Goal: Transaction & Acquisition: Purchase product/service

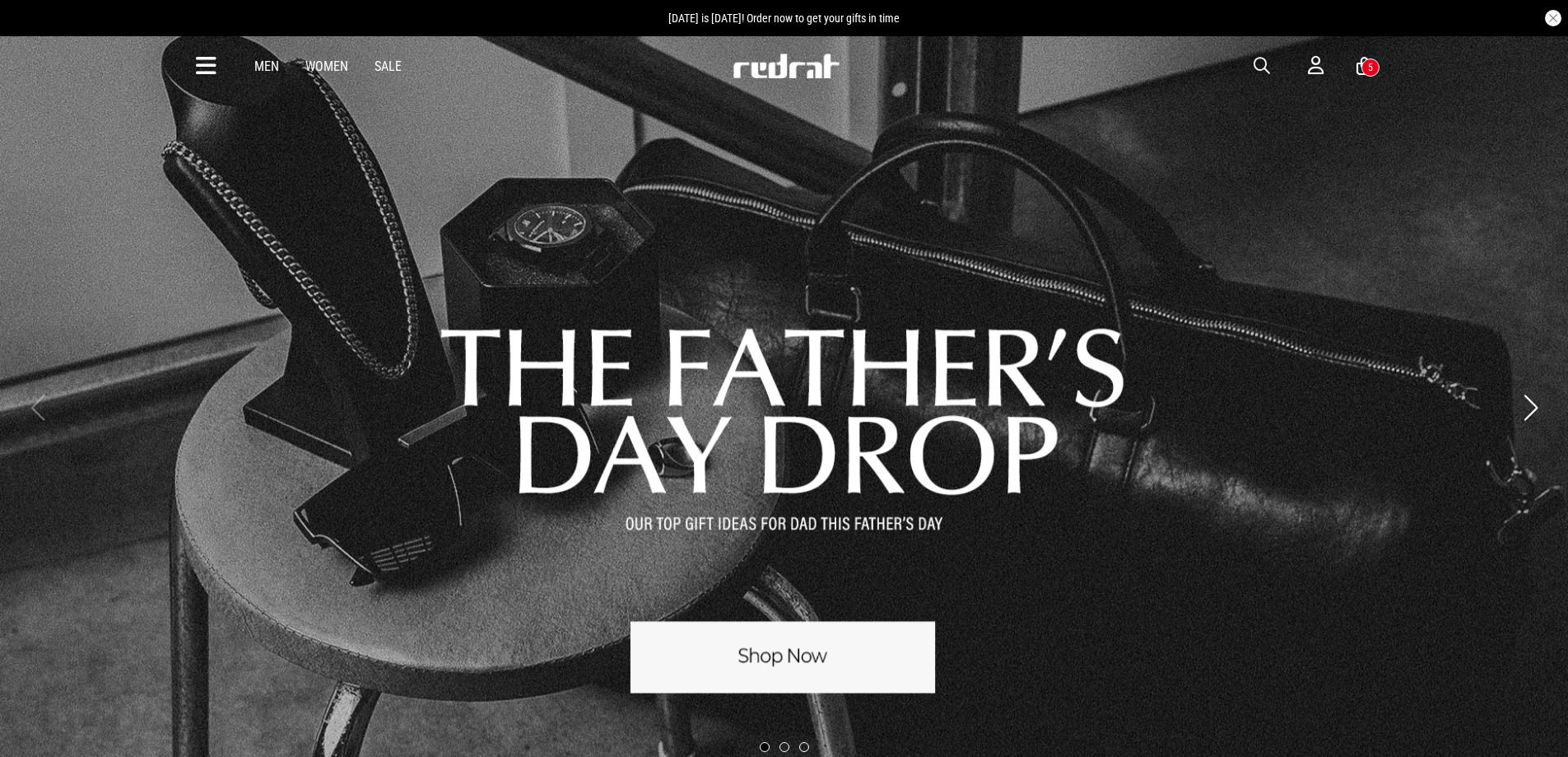
click at [767, 674] on link "1 / 3" at bounding box center [784, 407] width 1568 height 744
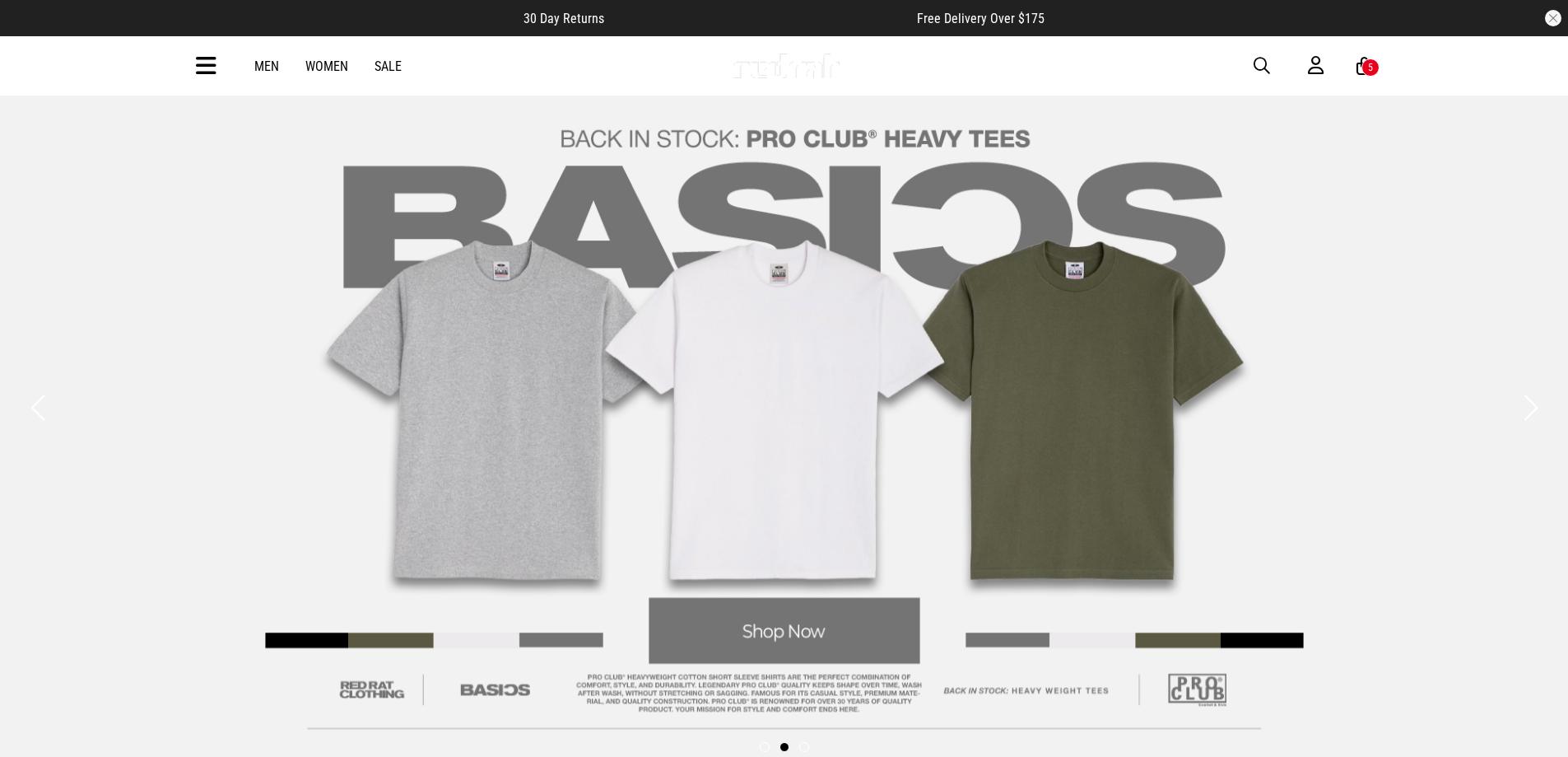
scroll to position [962, 0]
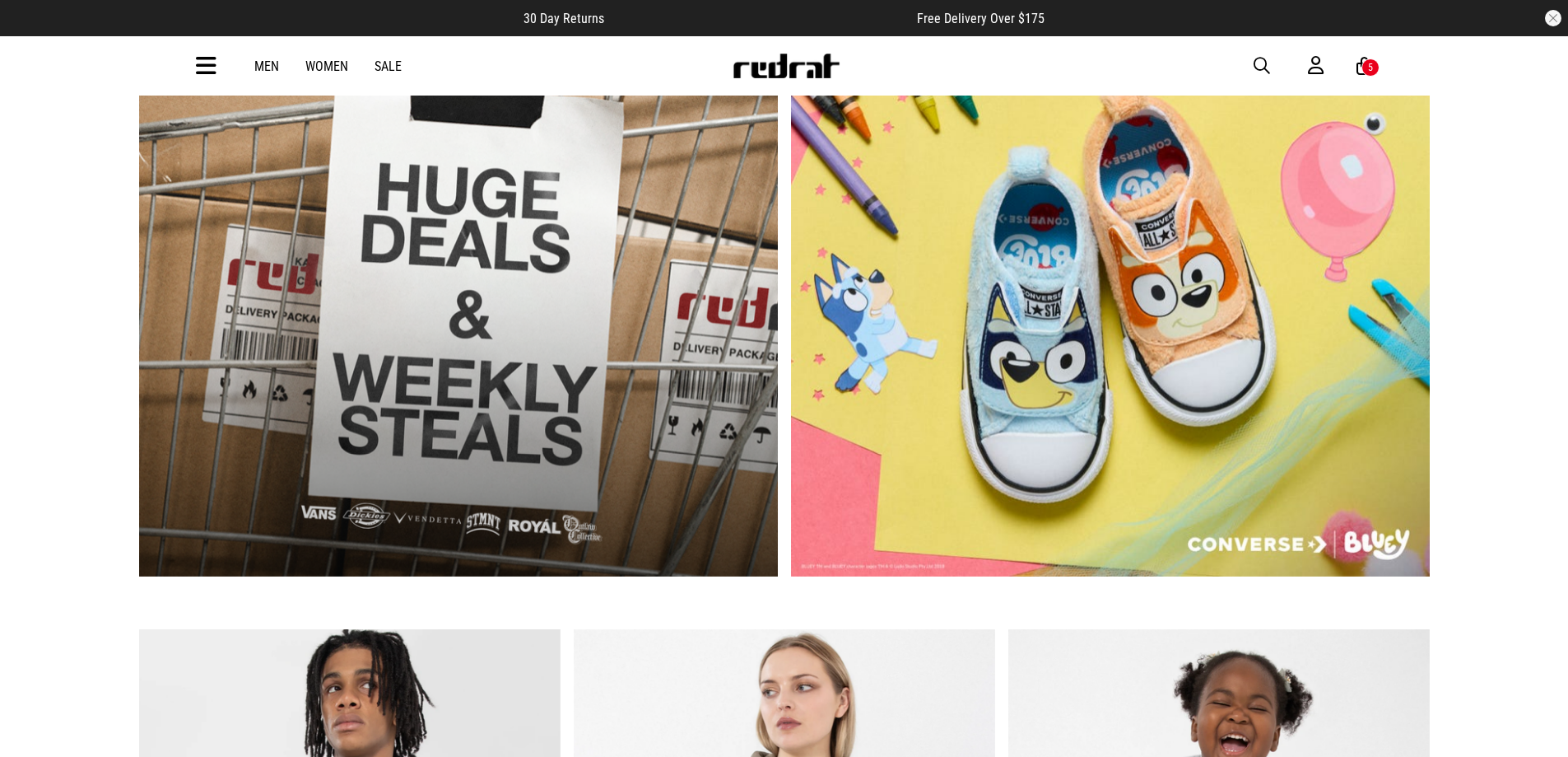
click at [403, 443] on link "1 / 2" at bounding box center [458, 310] width 639 height 529
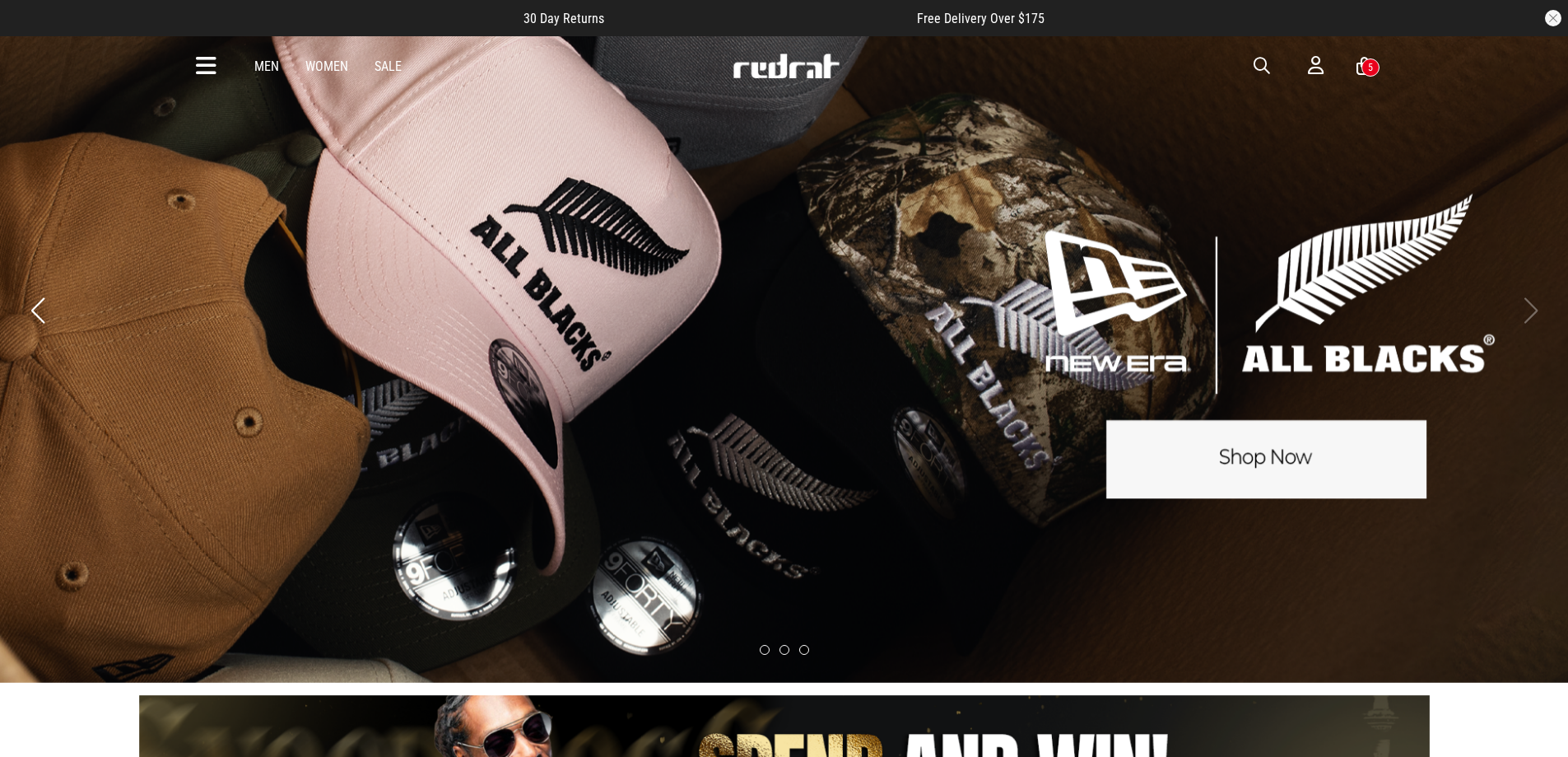
scroll to position [576, 0]
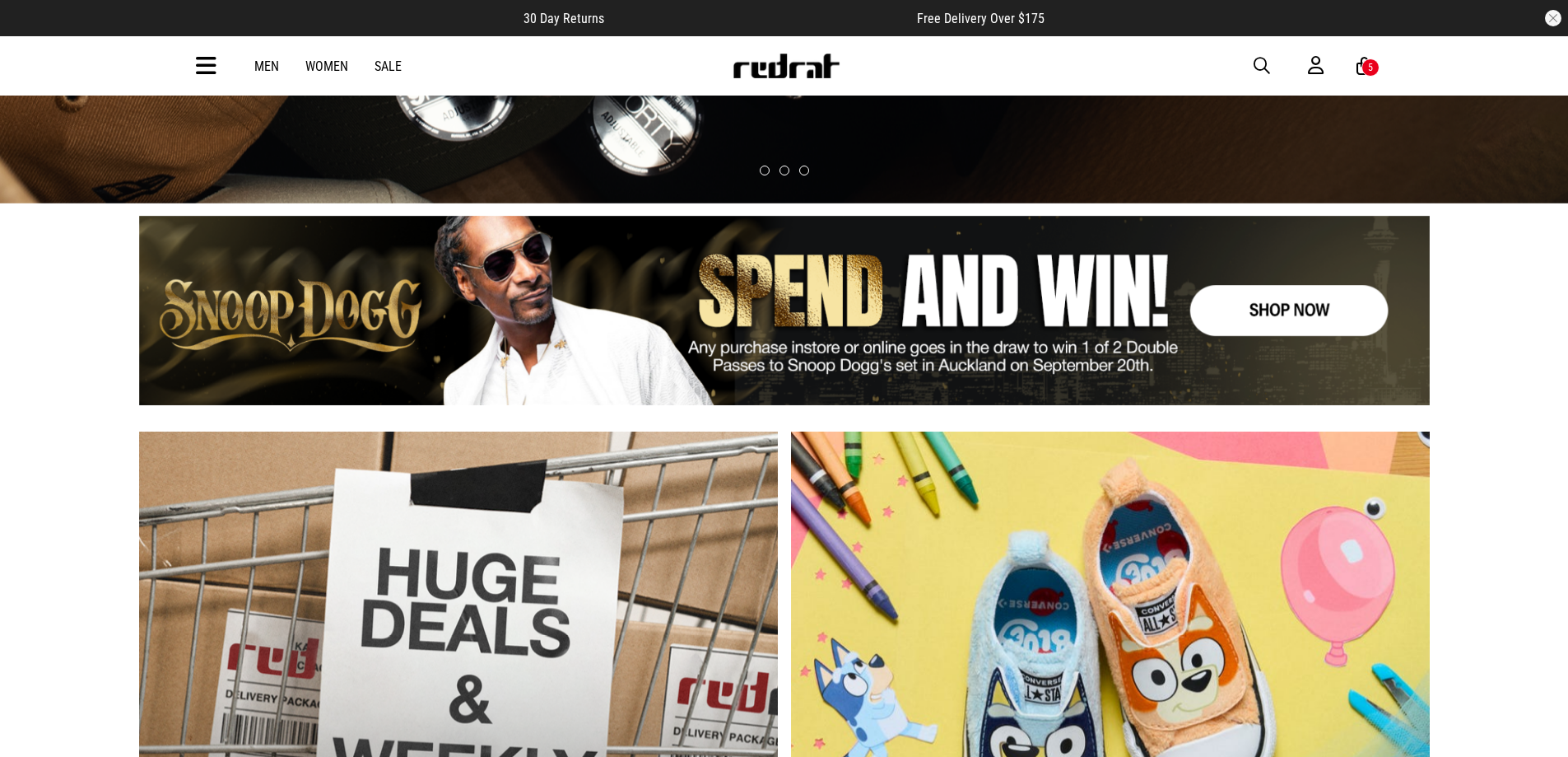
click at [1256, 458] on div at bounding box center [784, 696] width 1291 height 529
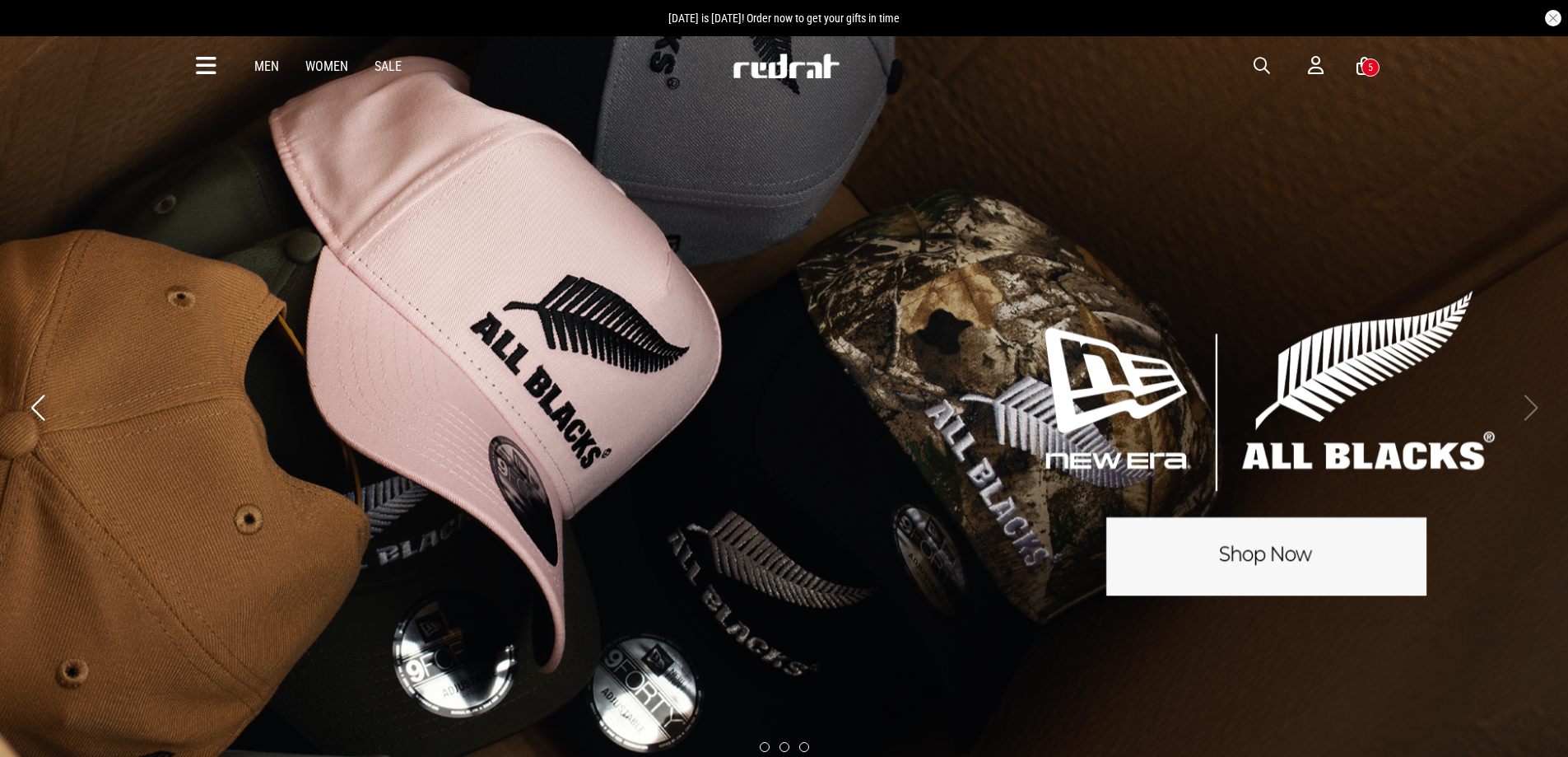
click at [1345, 552] on link "3 / 3" at bounding box center [784, 407] width 1568 height 744
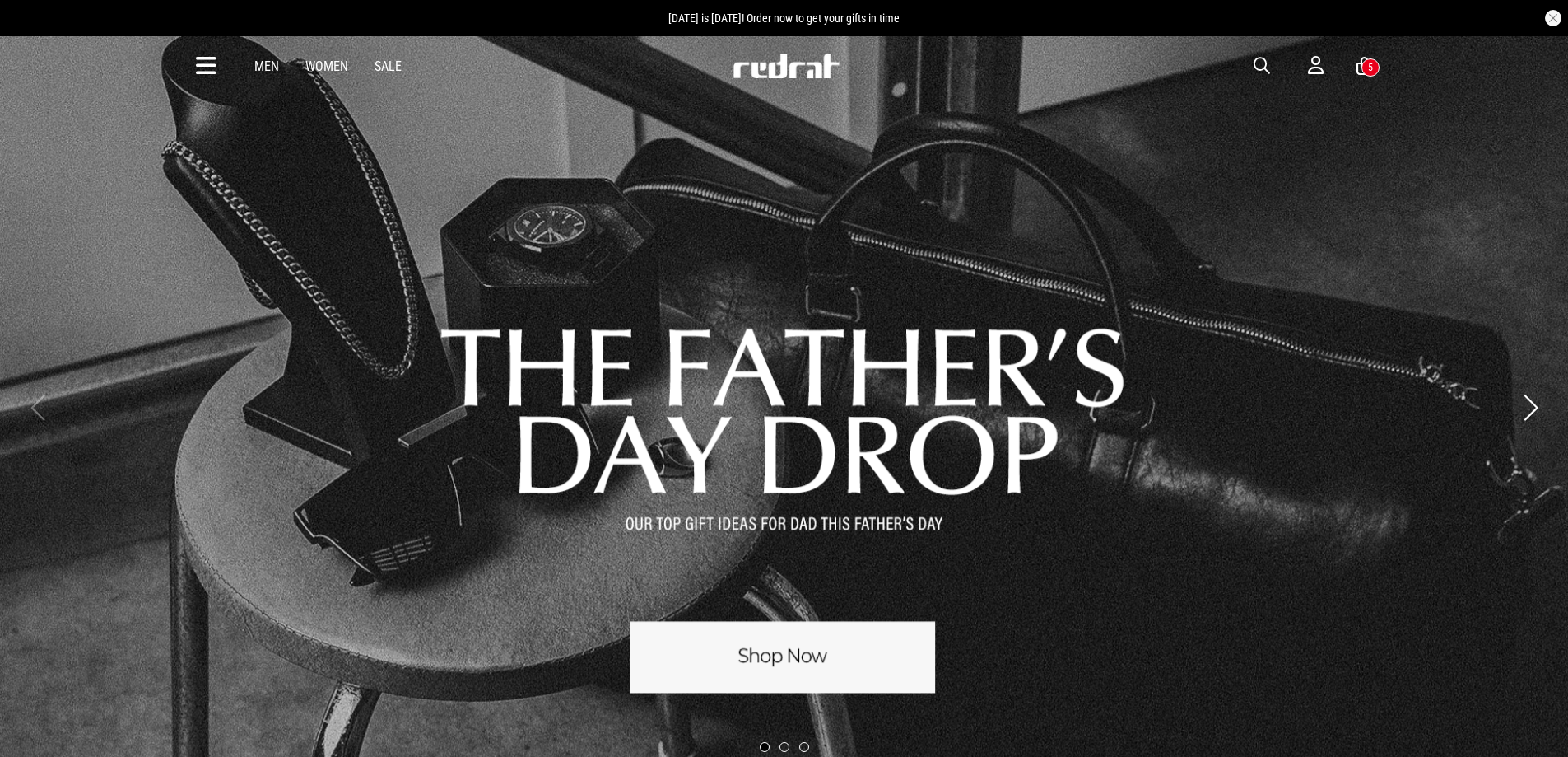
click at [721, 692] on link "1 / 3" at bounding box center [784, 407] width 1568 height 744
click at [727, 689] on link "1 / 3" at bounding box center [784, 407] width 1568 height 744
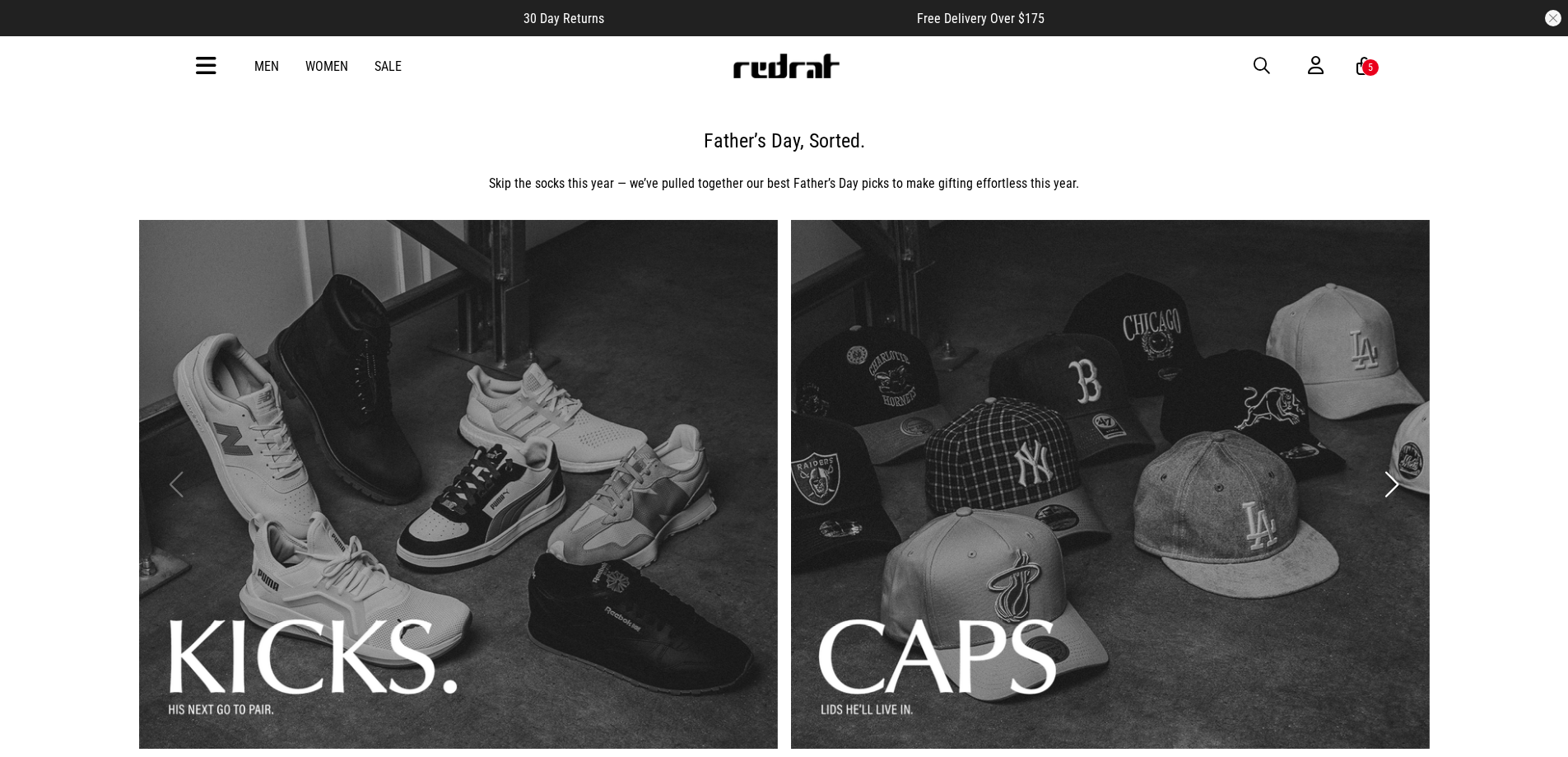
click at [794, 72] on img at bounding box center [786, 66] width 109 height 25
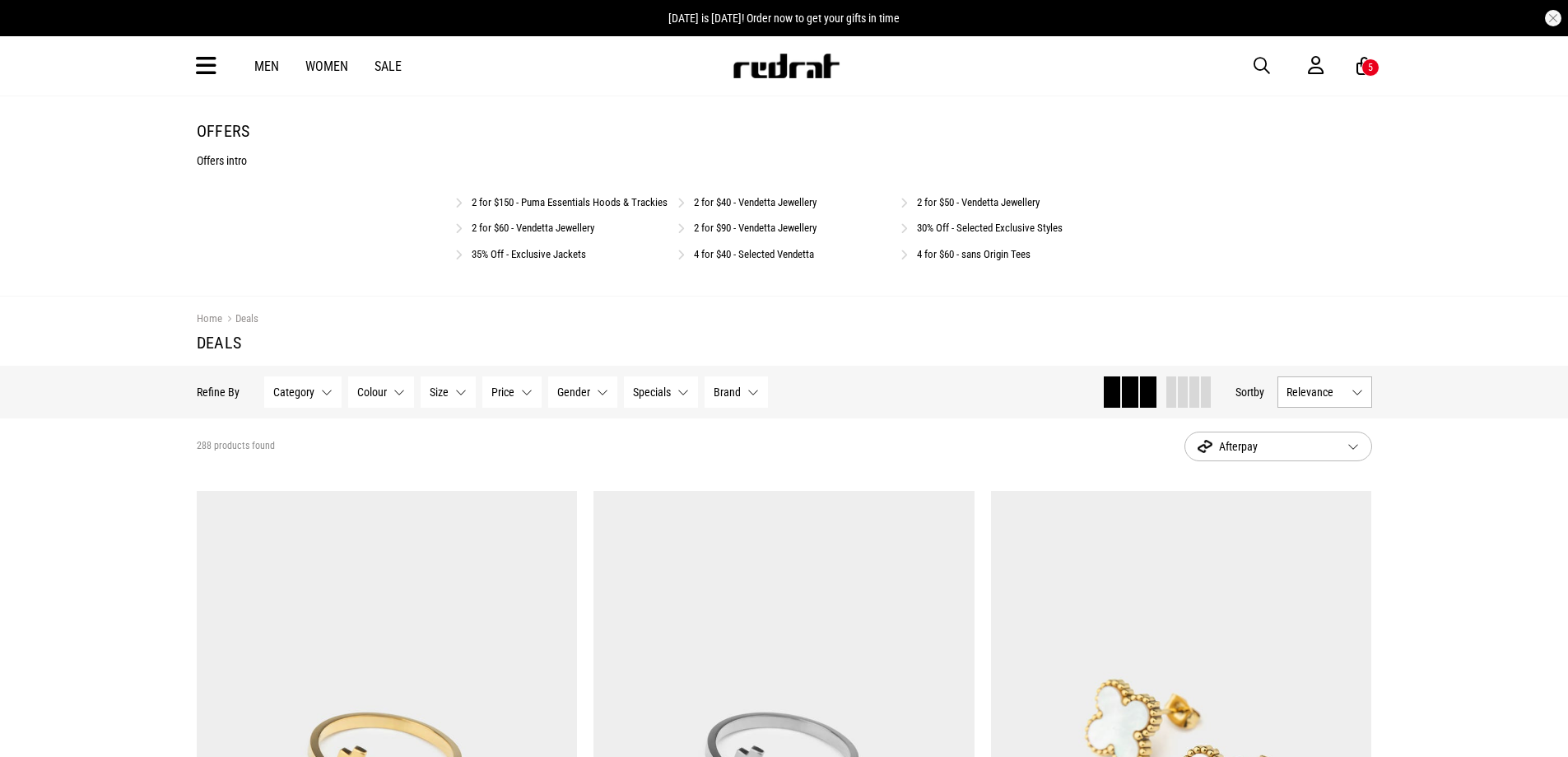
click at [1234, 457] on span "Afterpay" at bounding box center [1266, 447] width 137 height 20
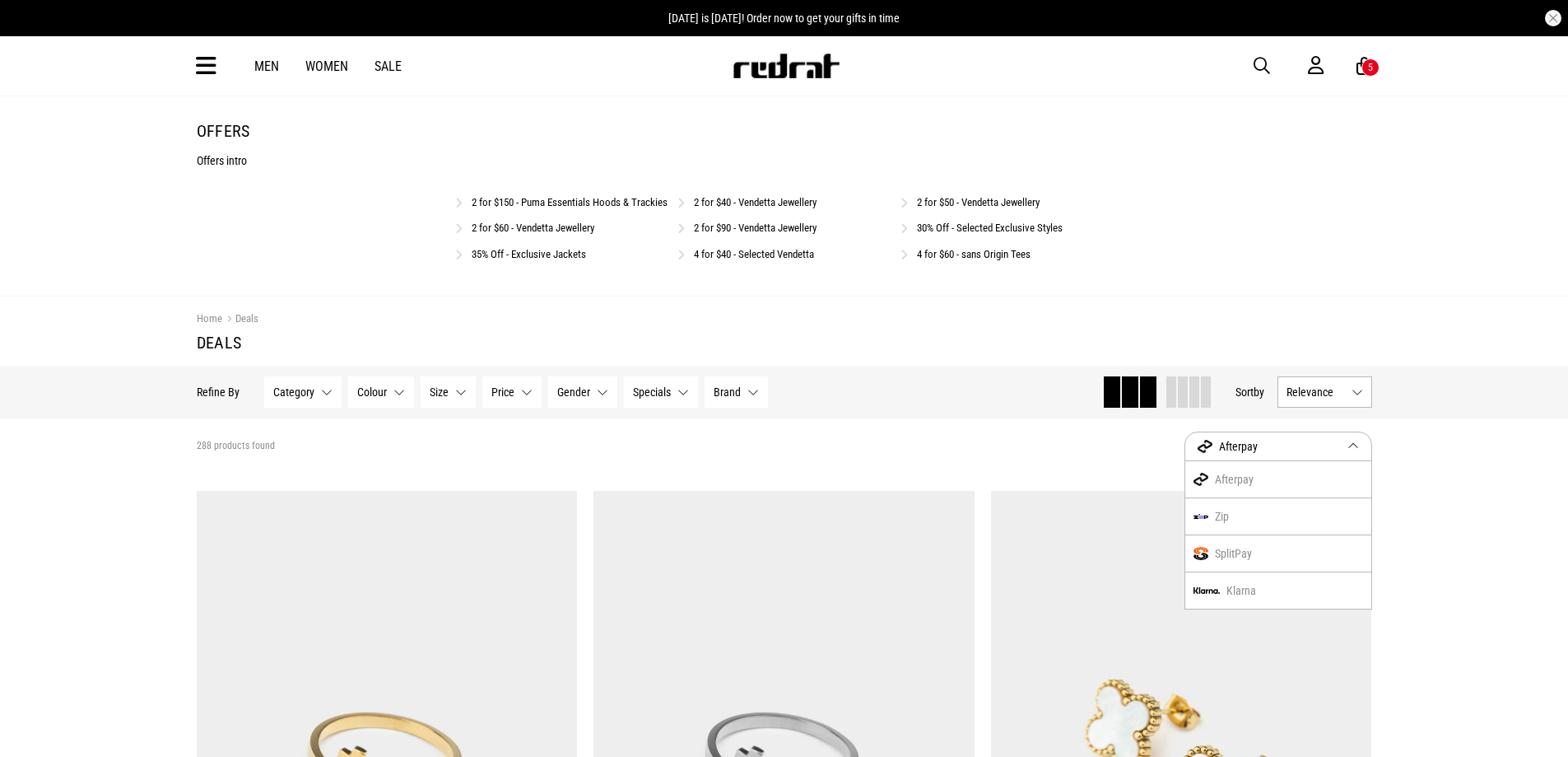
click at [1321, 399] on span "Relevance" at bounding box center [1316, 392] width 58 height 13
click at [1301, 499] on li "Price (Lowest)" at bounding box center [1325, 482] width 93 height 30
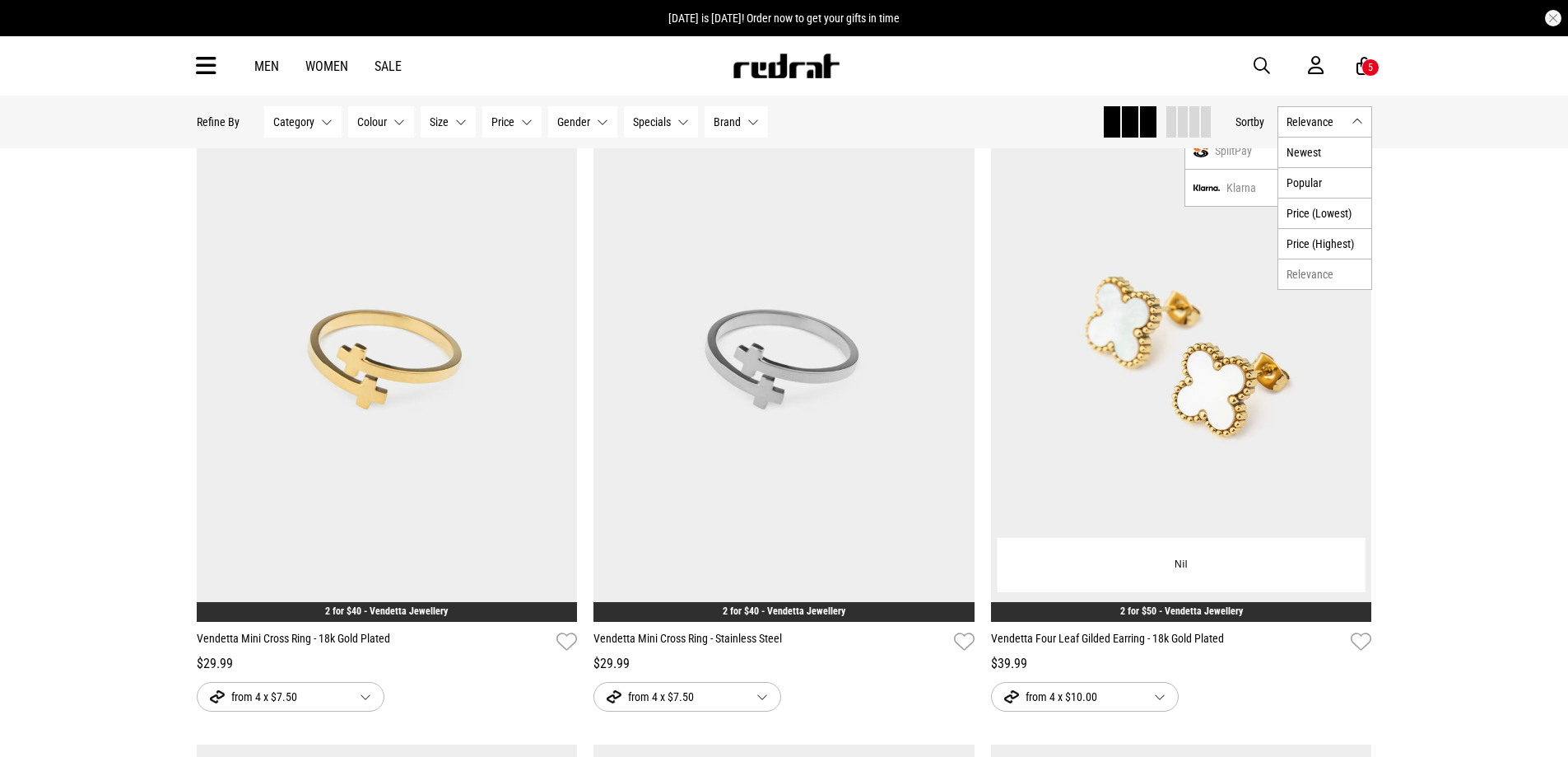
scroll to position [576, 0]
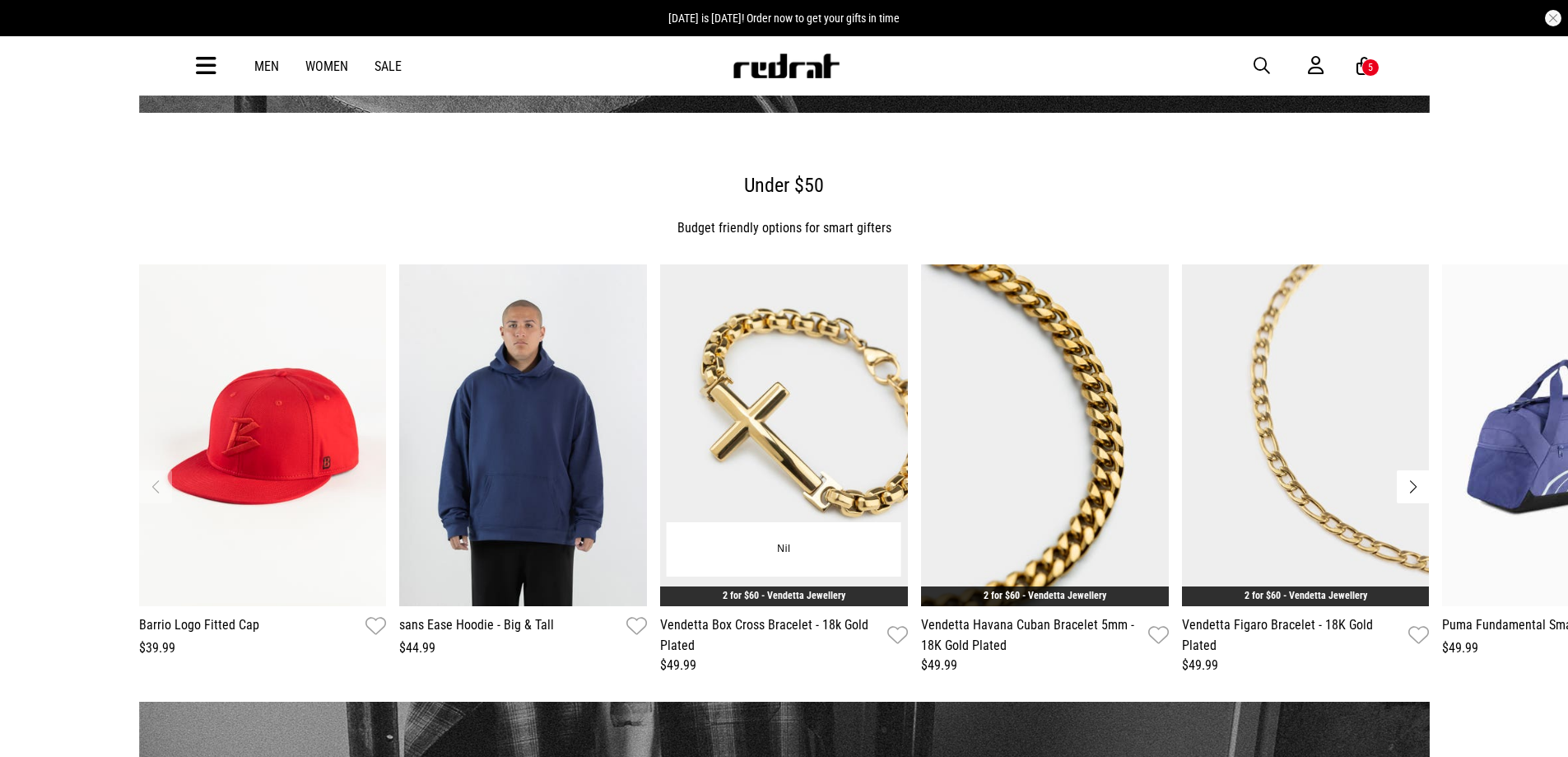
scroll to position [1153, 0]
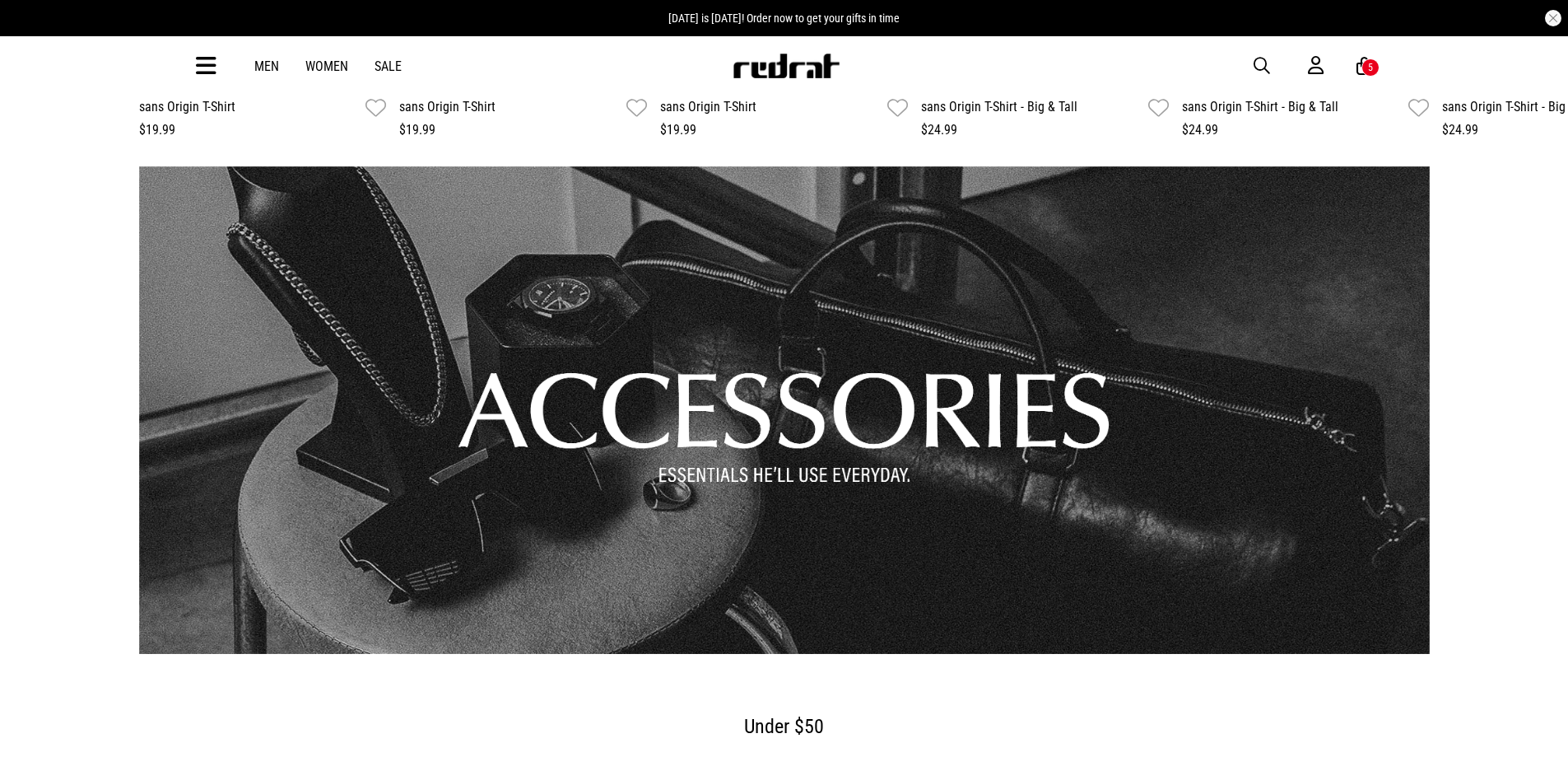
click at [778, 388] on link "1 / 1" at bounding box center [784, 410] width 1291 height 489
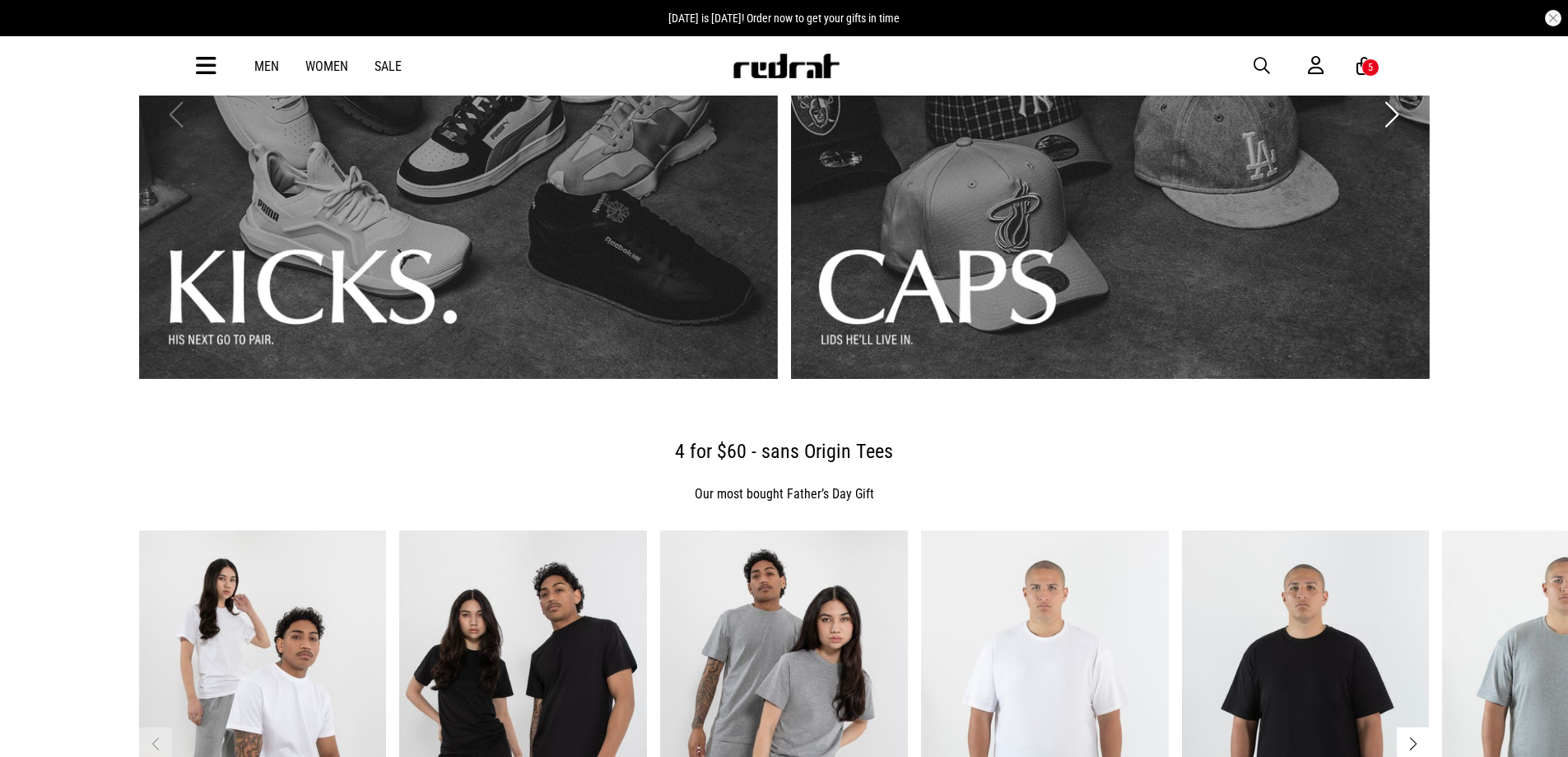
scroll to position [0, 0]
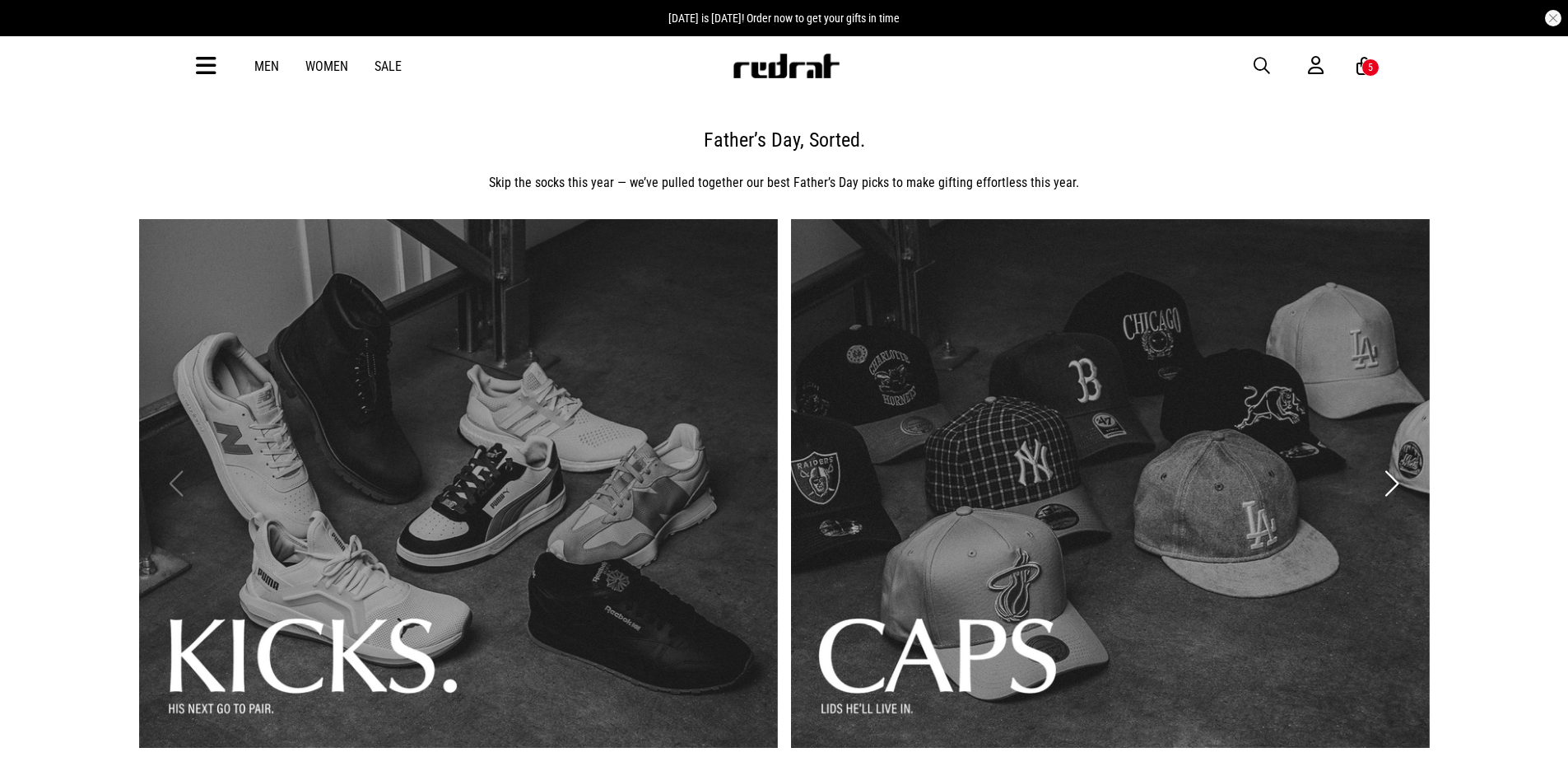
click at [565, 422] on link "1 / 3" at bounding box center [458, 483] width 639 height 529
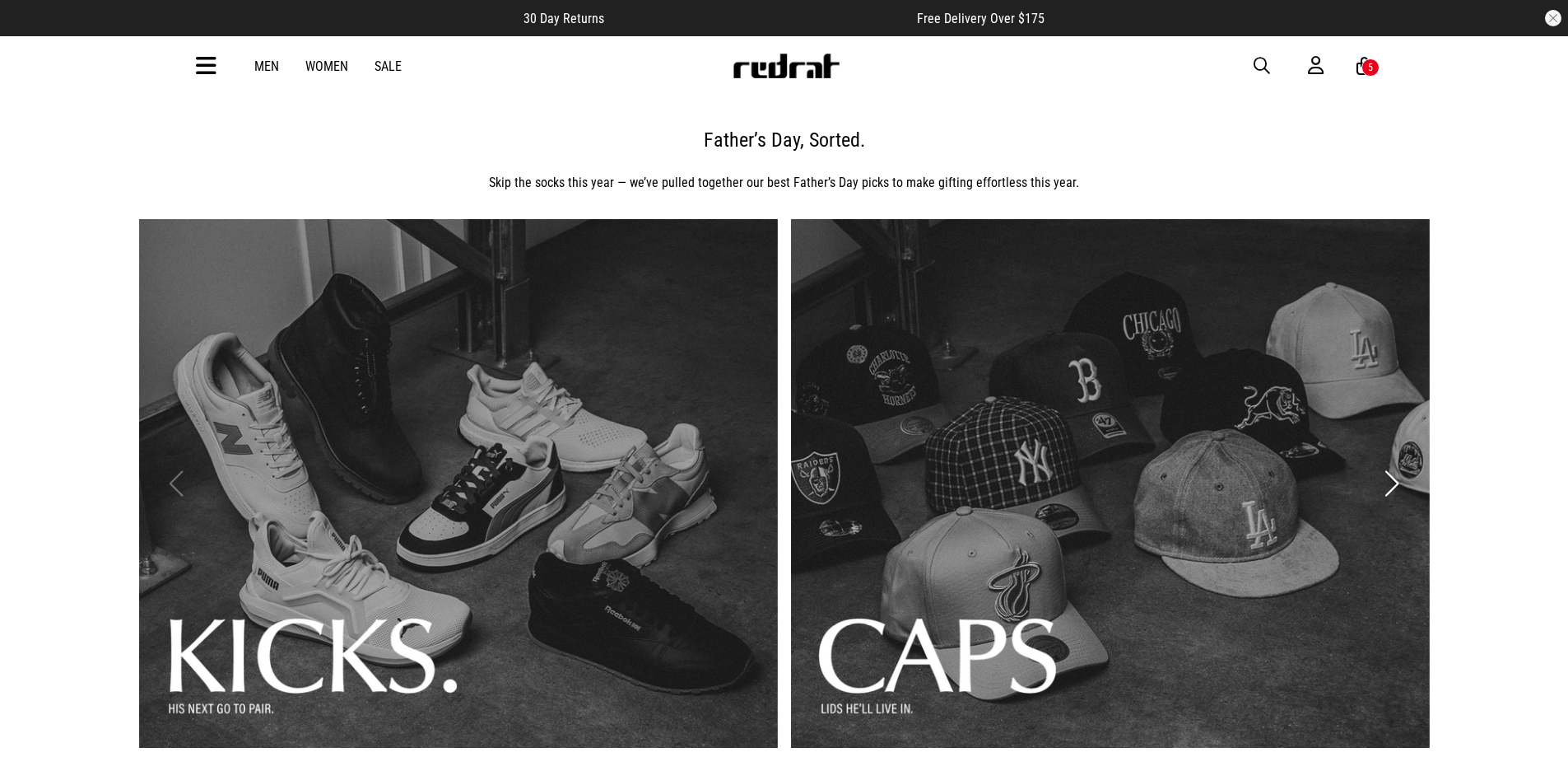
click at [1063, 417] on link "2 / 3" at bounding box center [1111, 483] width 639 height 529
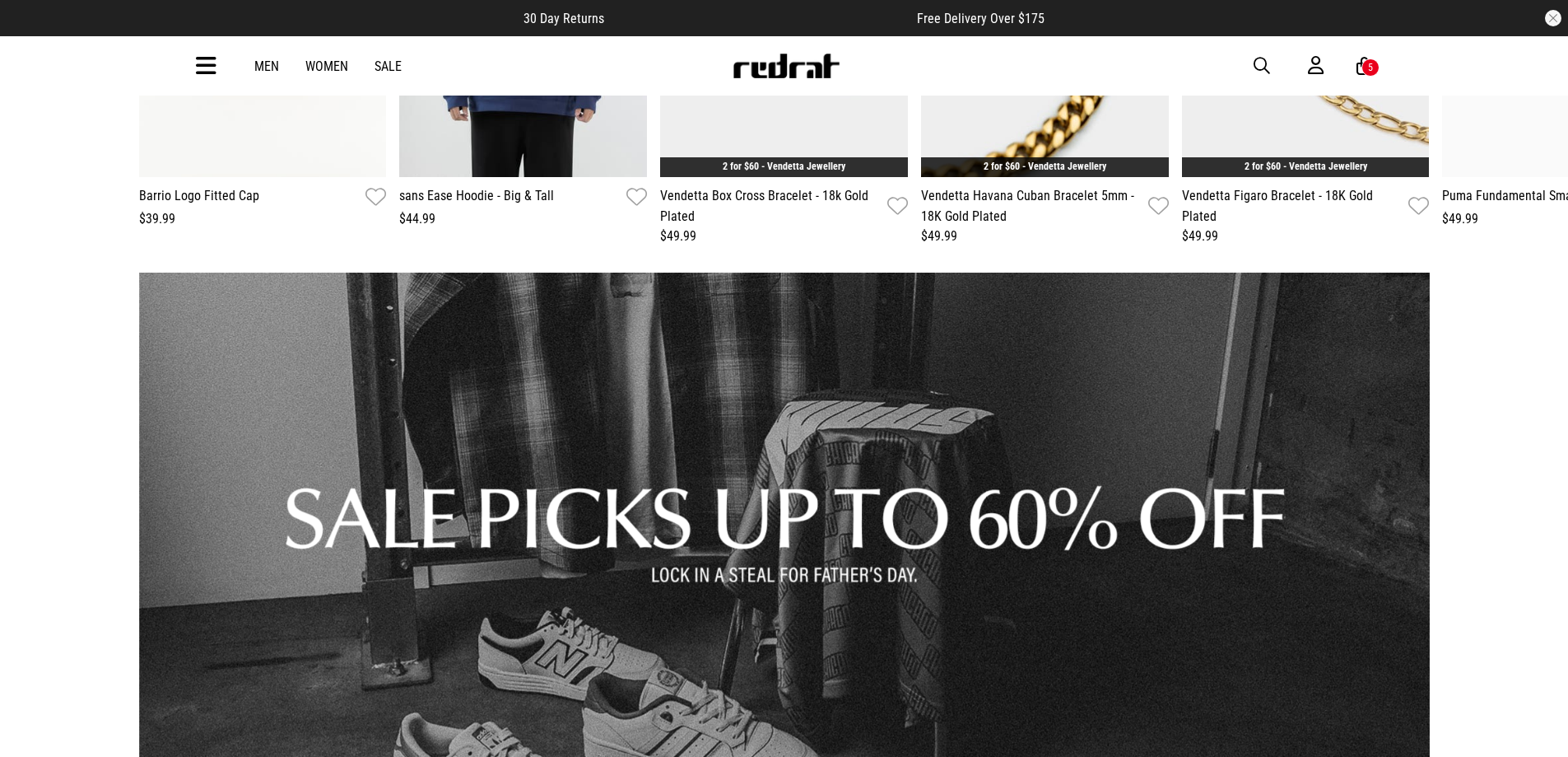
scroll to position [2225, 0]
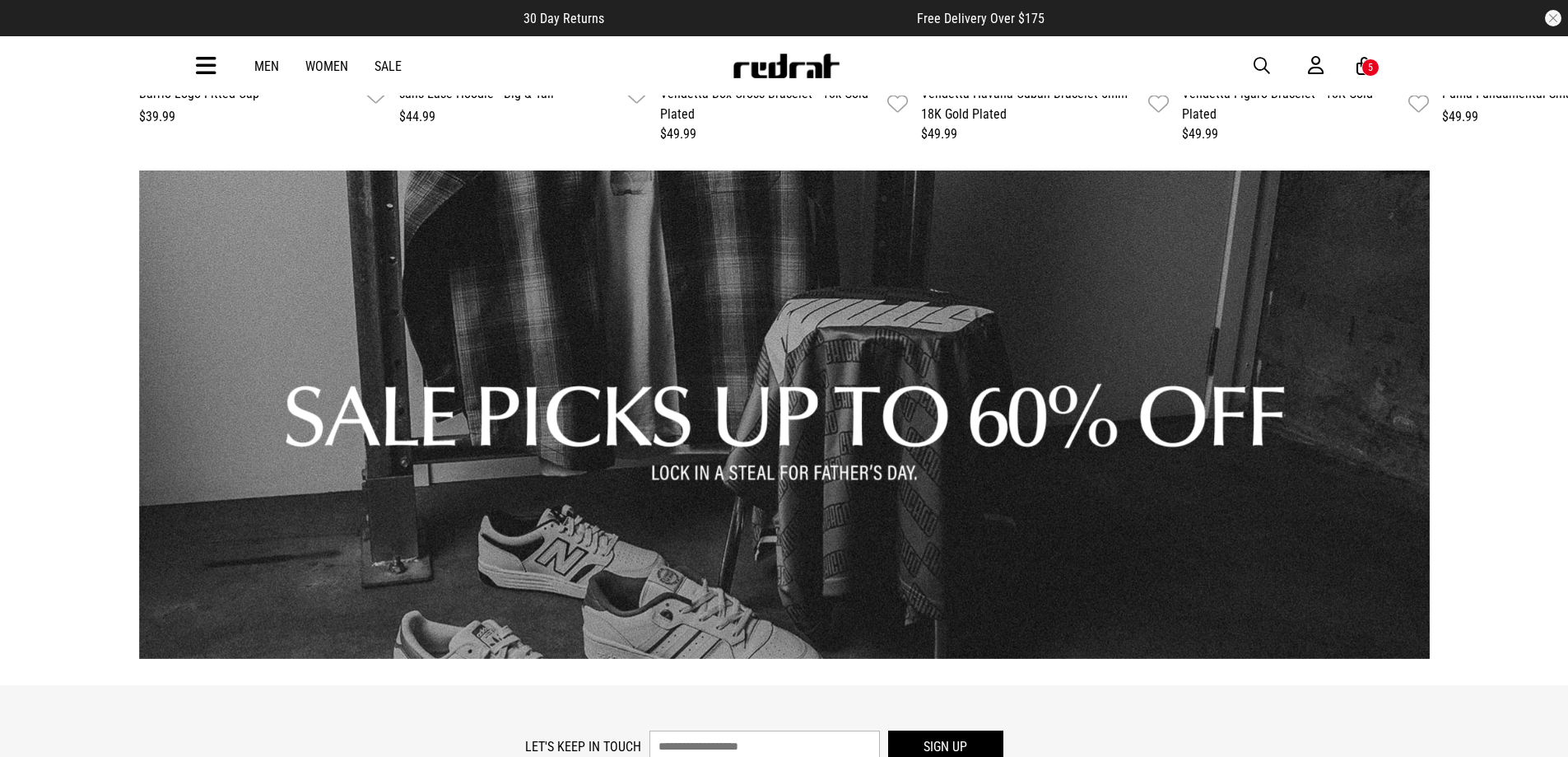
click at [647, 468] on link "1 / 1" at bounding box center [784, 415] width 1291 height 489
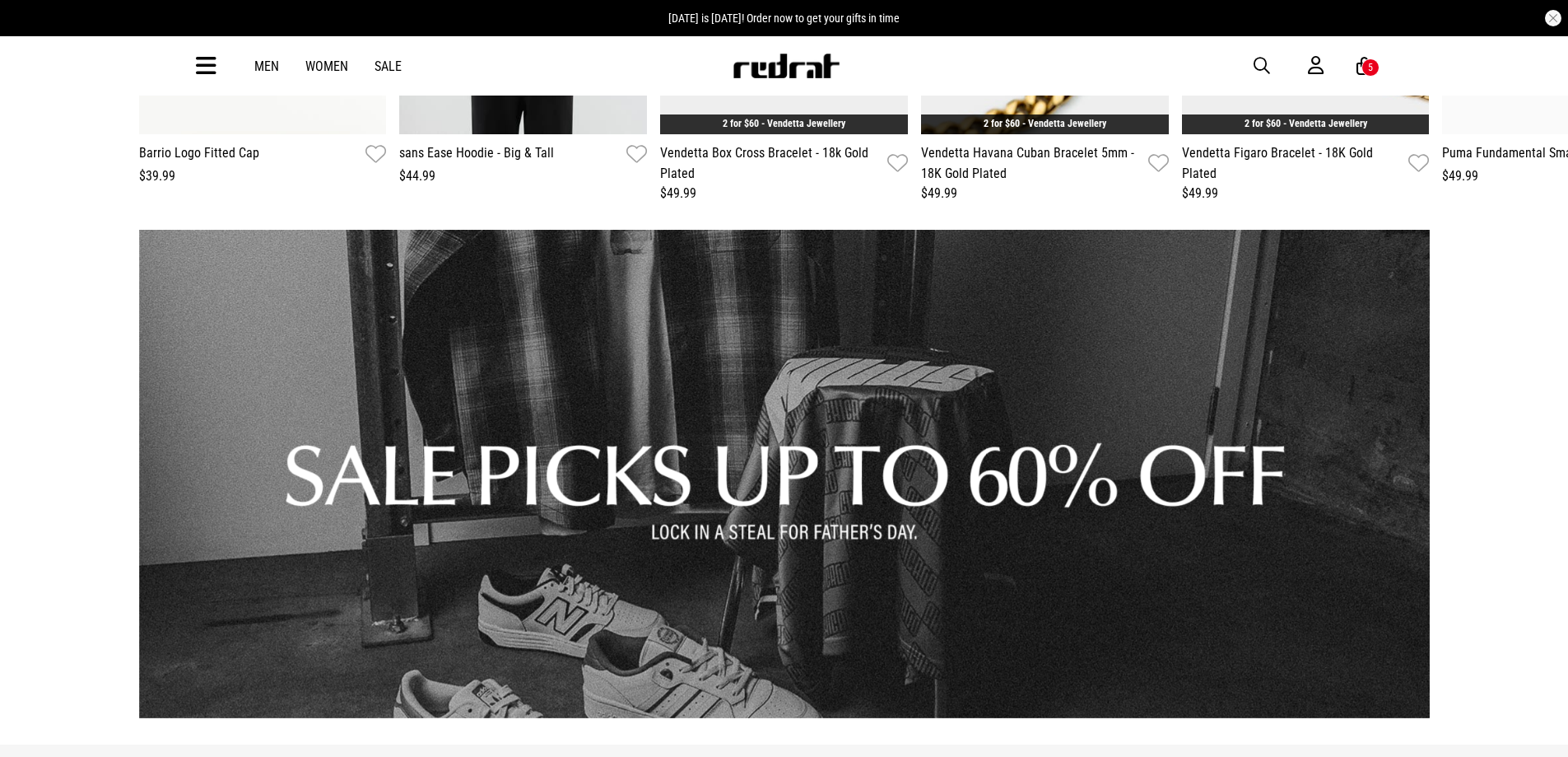
scroll to position [2034, 0]
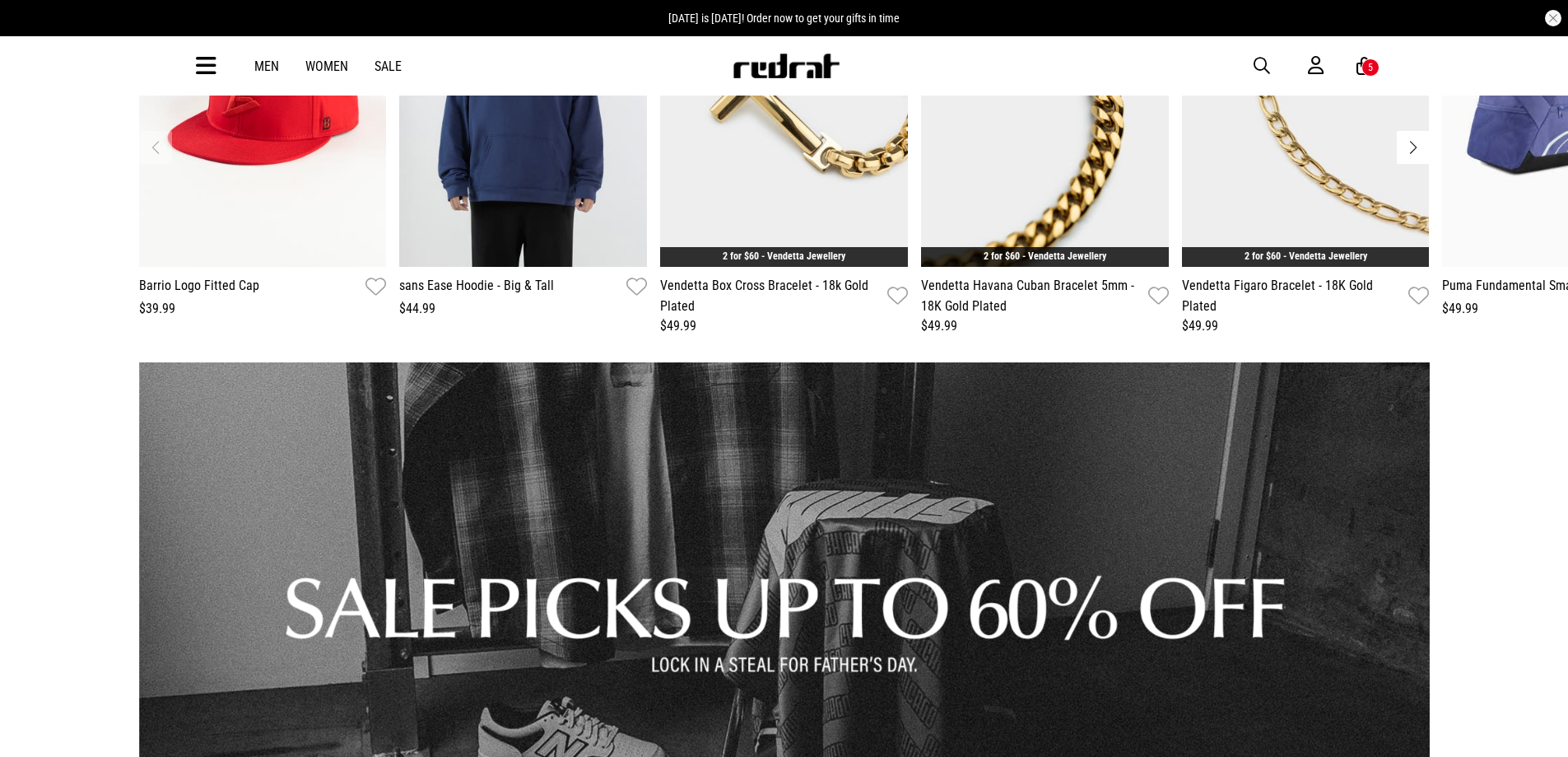
click at [570, 449] on link "1 / 1" at bounding box center [784, 606] width 1291 height 489
click at [375, 548] on link "1 / 1" at bounding box center [784, 606] width 1291 height 489
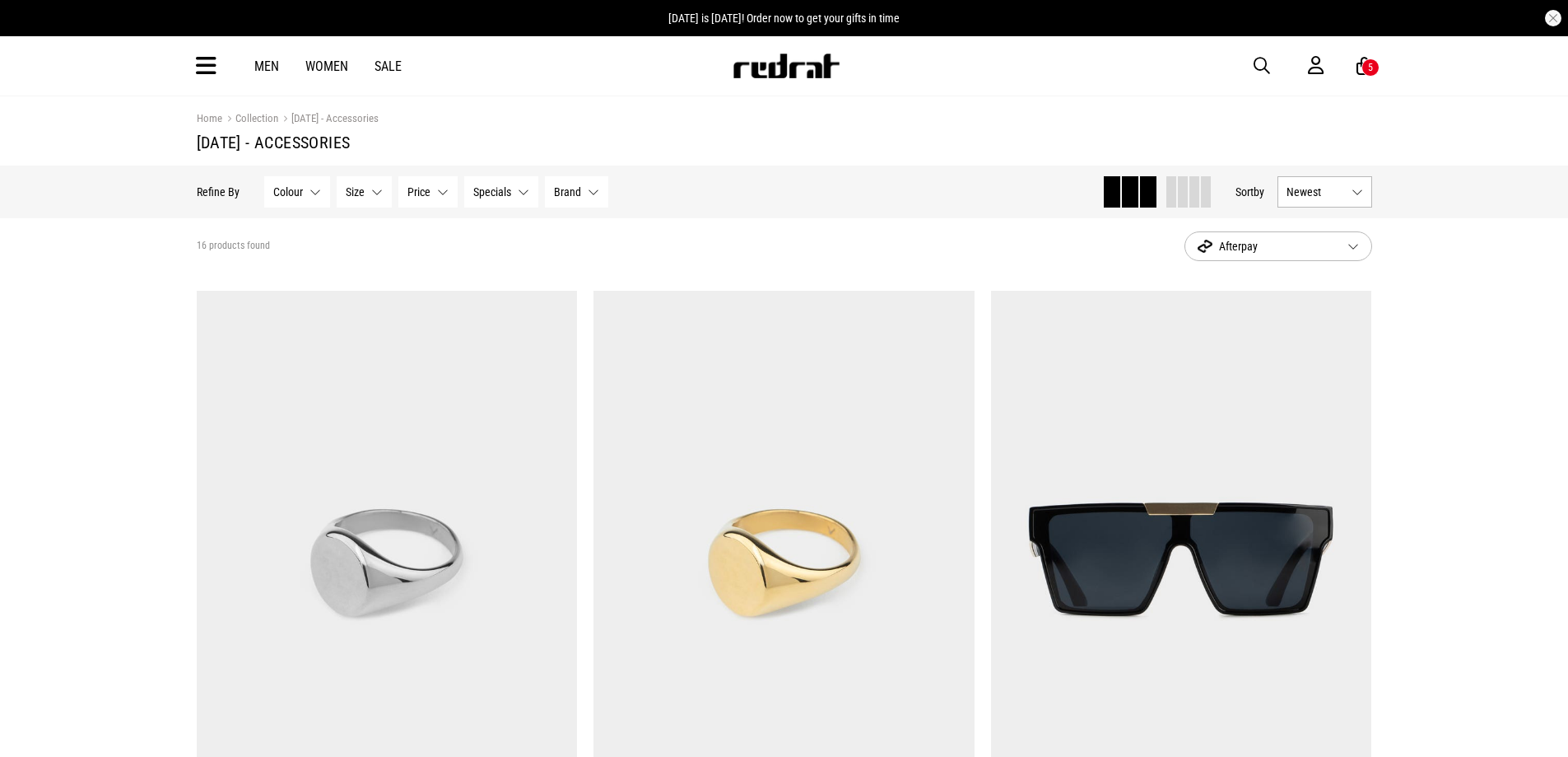
click at [1297, 240] on span "Afterpay" at bounding box center [1266, 247] width 137 height 20
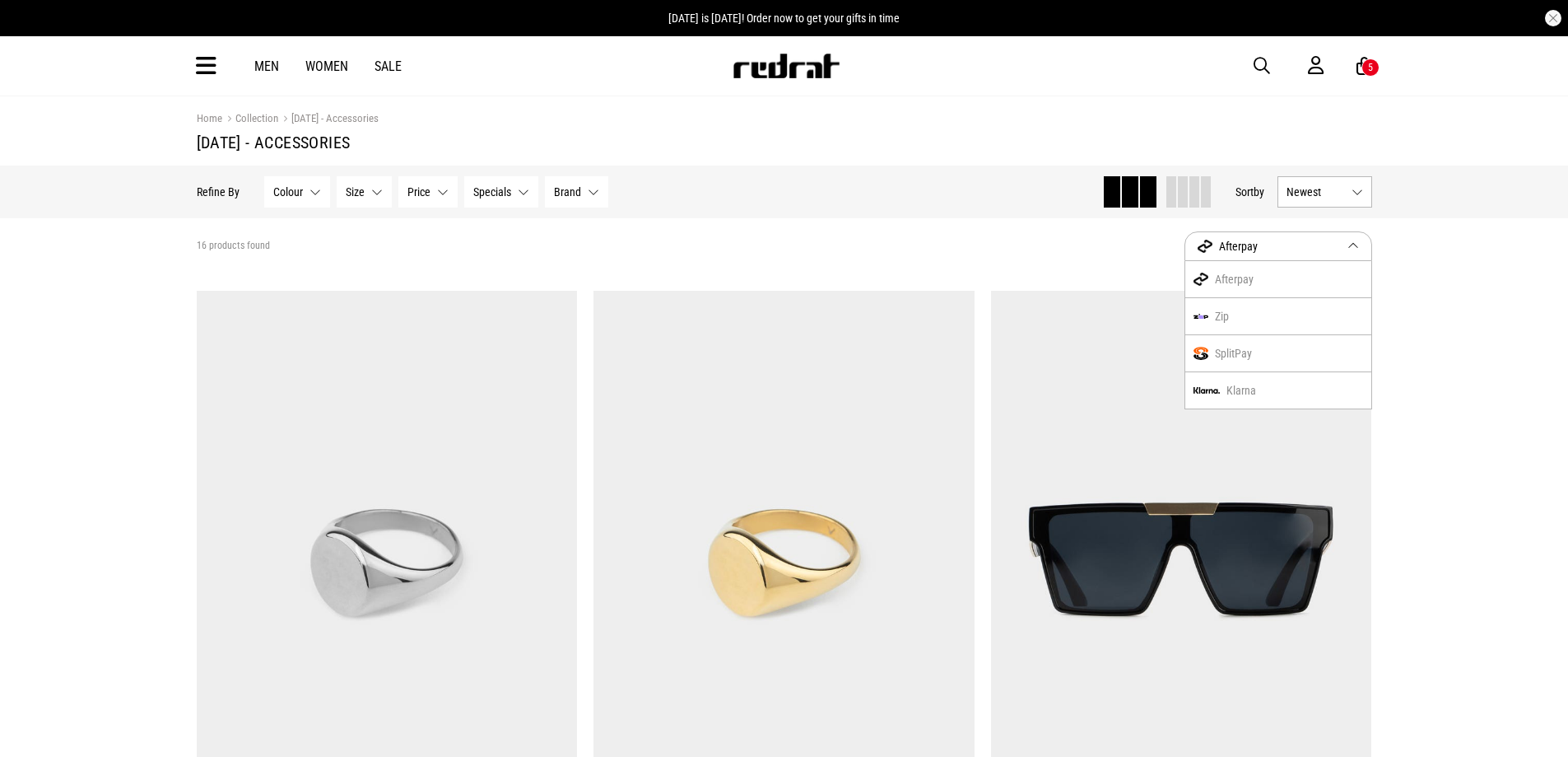
click at [1310, 194] on span "Newest" at bounding box center [1316, 192] width 58 height 13
click at [1298, 281] on li "Price (Lowest)" at bounding box center [1325, 282] width 93 height 30
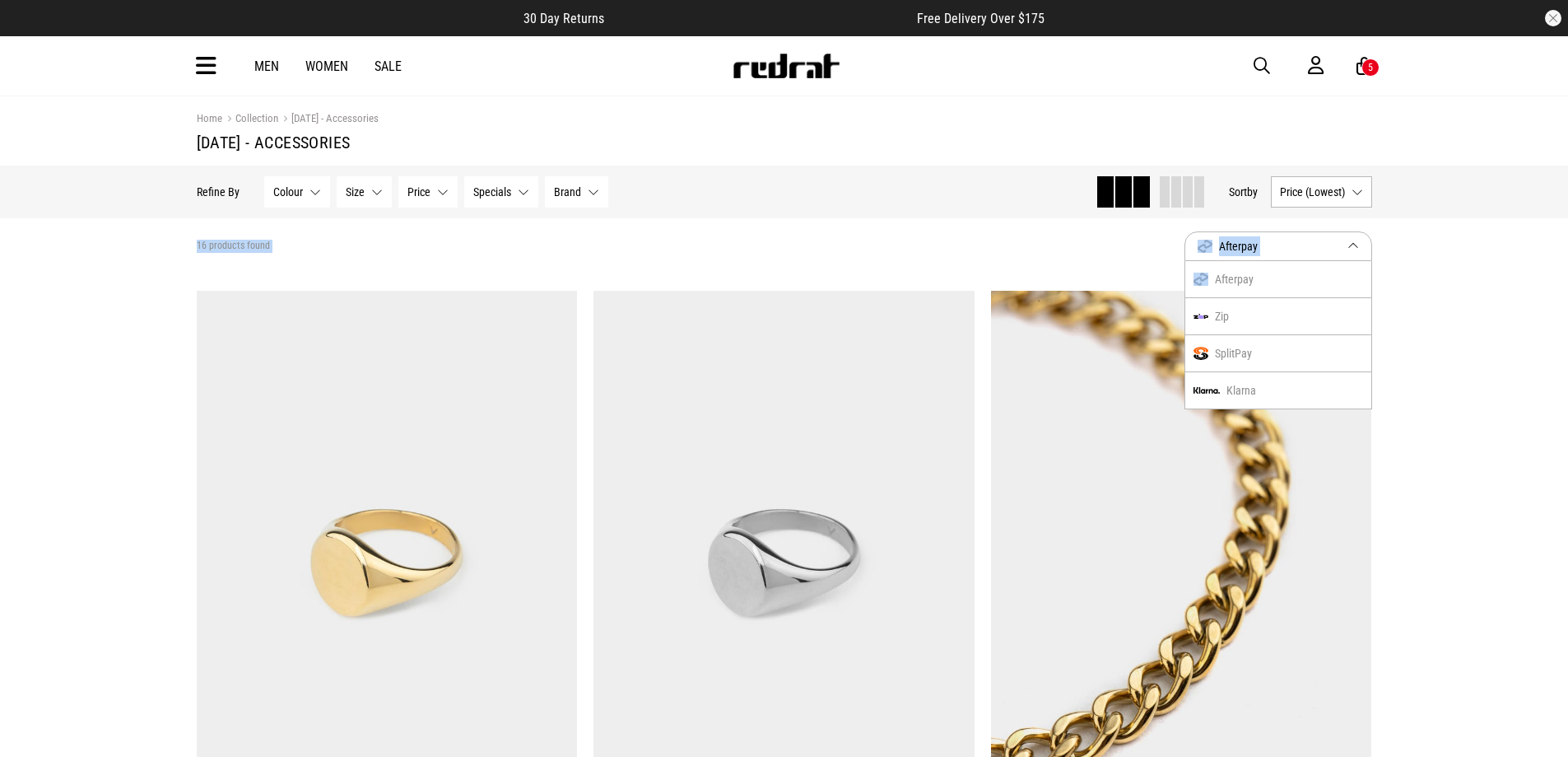
click at [1314, 199] on button "Price (Lowest)" at bounding box center [1322, 192] width 101 height 31
click at [1311, 287] on li "Price (Lowest)" at bounding box center [1322, 282] width 99 height 30
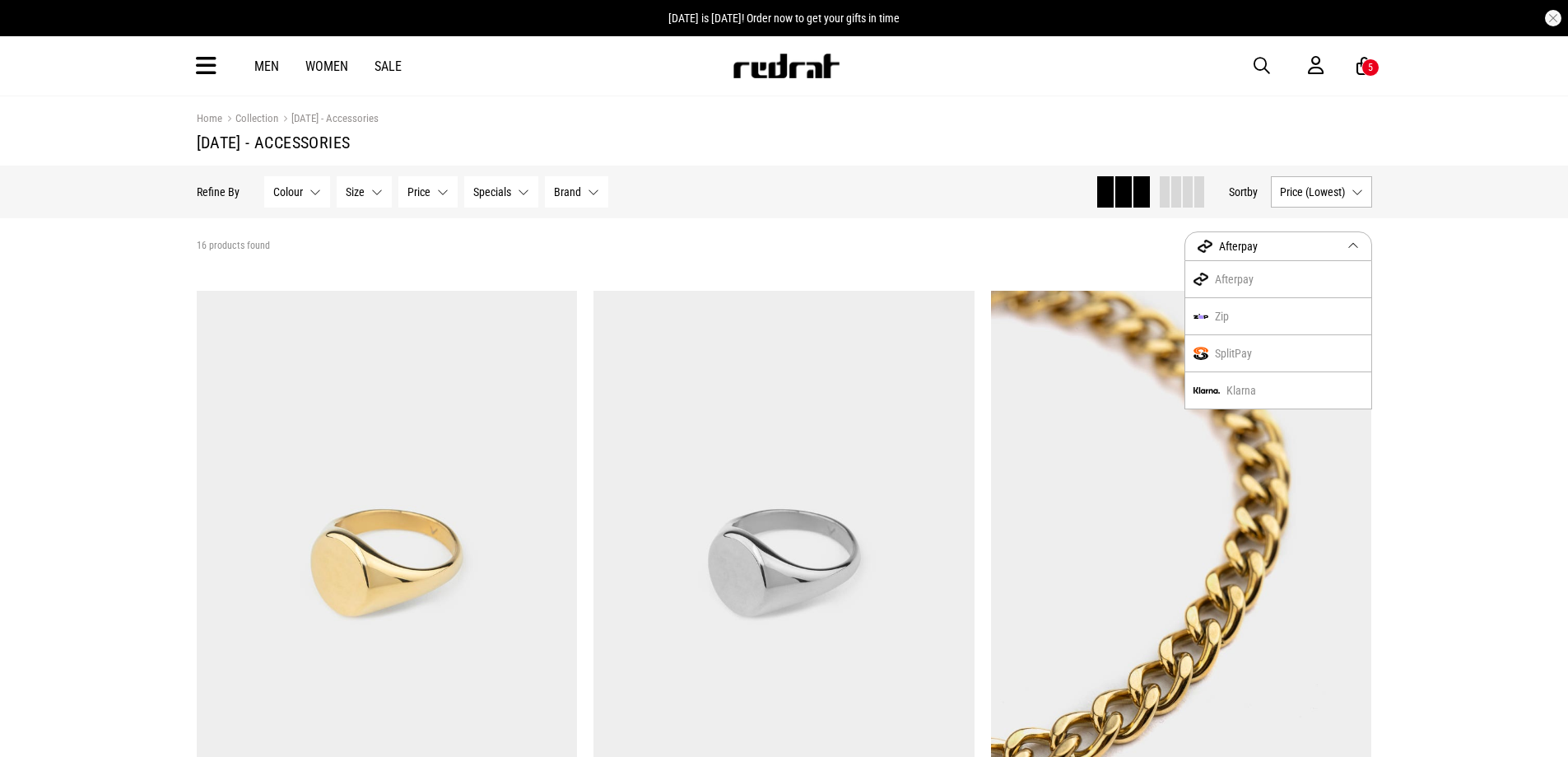
click at [1311, 202] on button "Price (Lowest)" at bounding box center [1322, 192] width 101 height 31
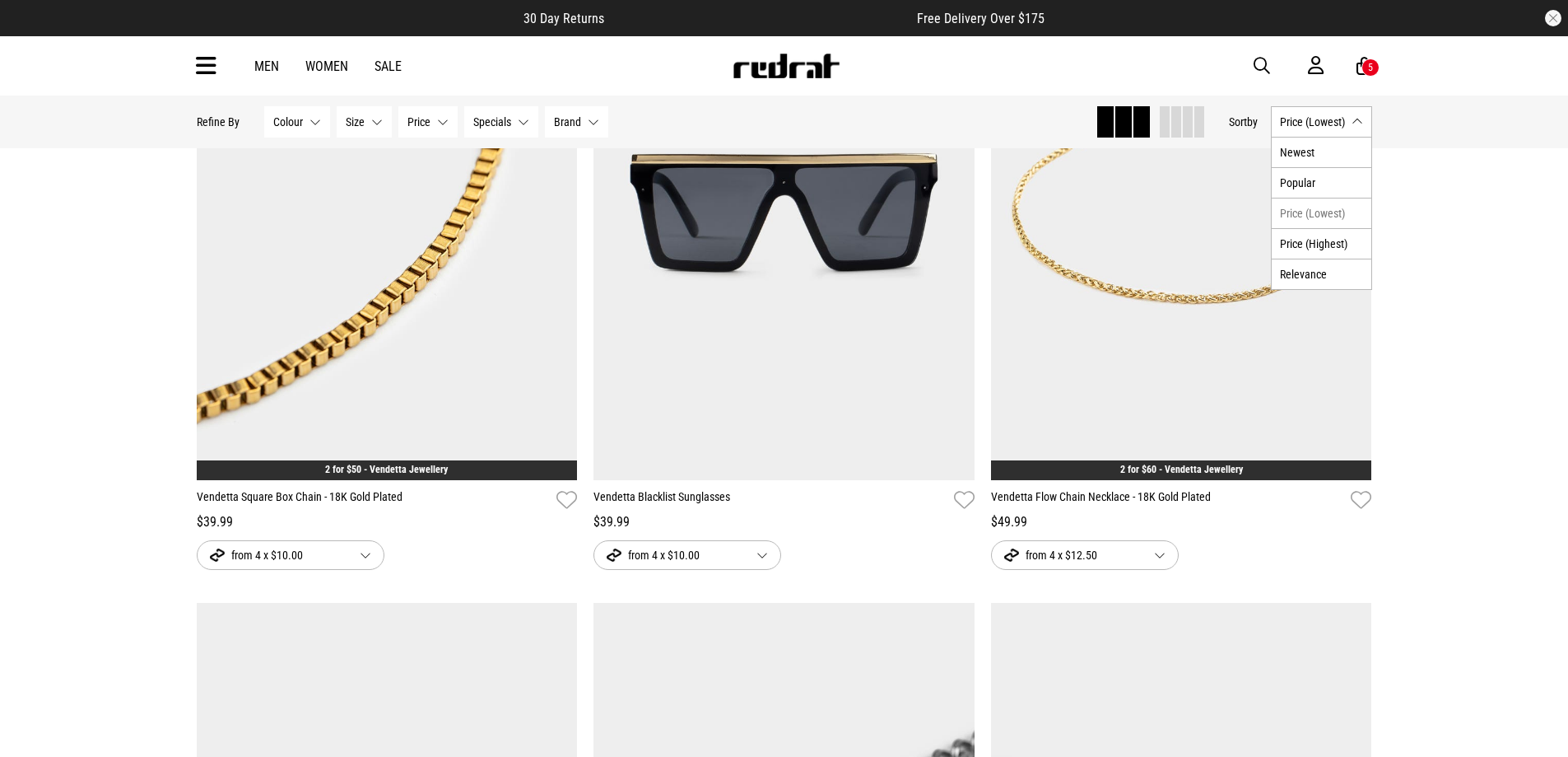
scroll to position [384, 0]
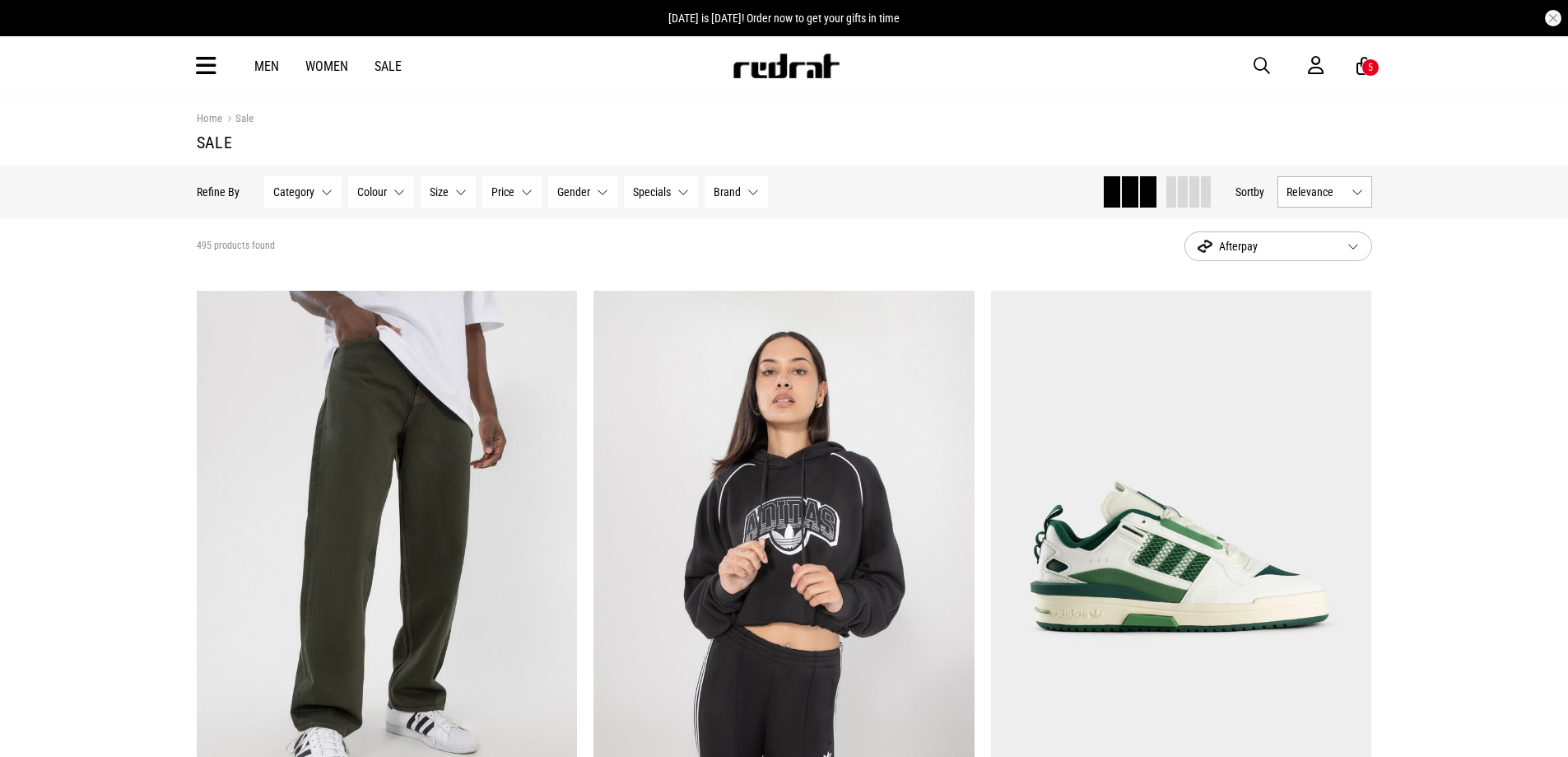
click at [1364, 64] on div "5" at bounding box center [1371, 68] width 18 height 18
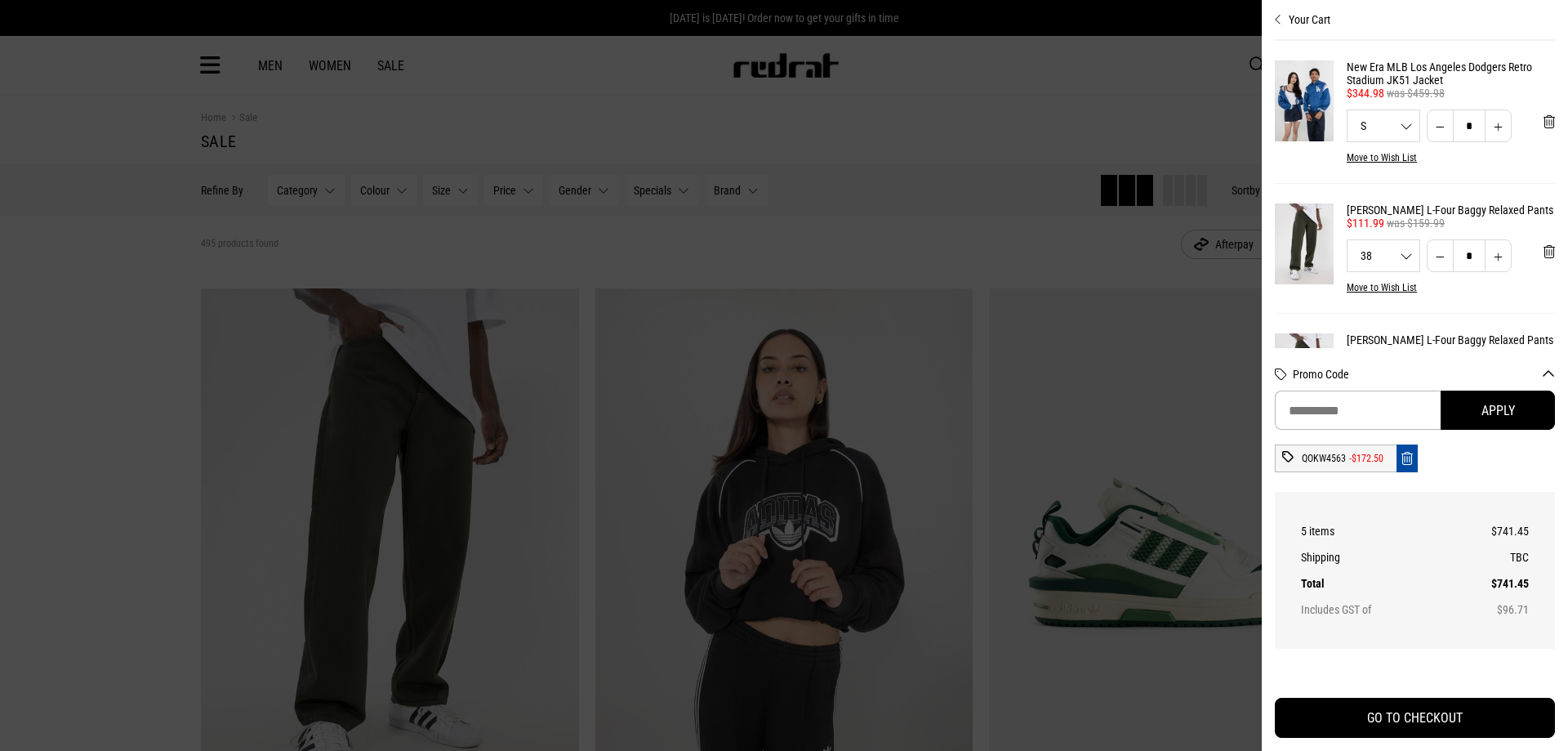
click at [1405, 467] on button "Remove code" at bounding box center [1406, 458] width 21 height 28
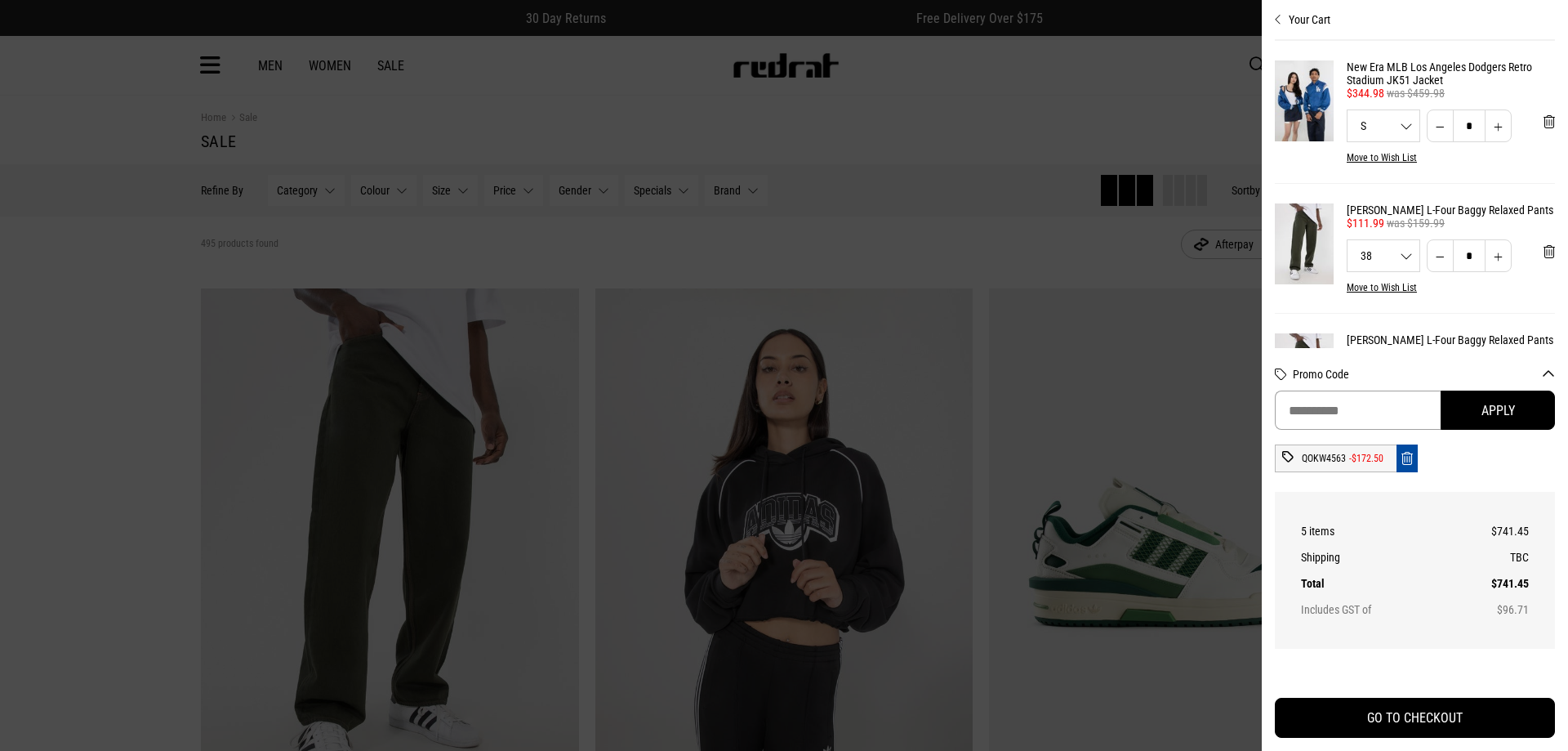
click at [1380, 420] on input "Promo Code" at bounding box center [1357, 409] width 166 height 39
paste input "********"
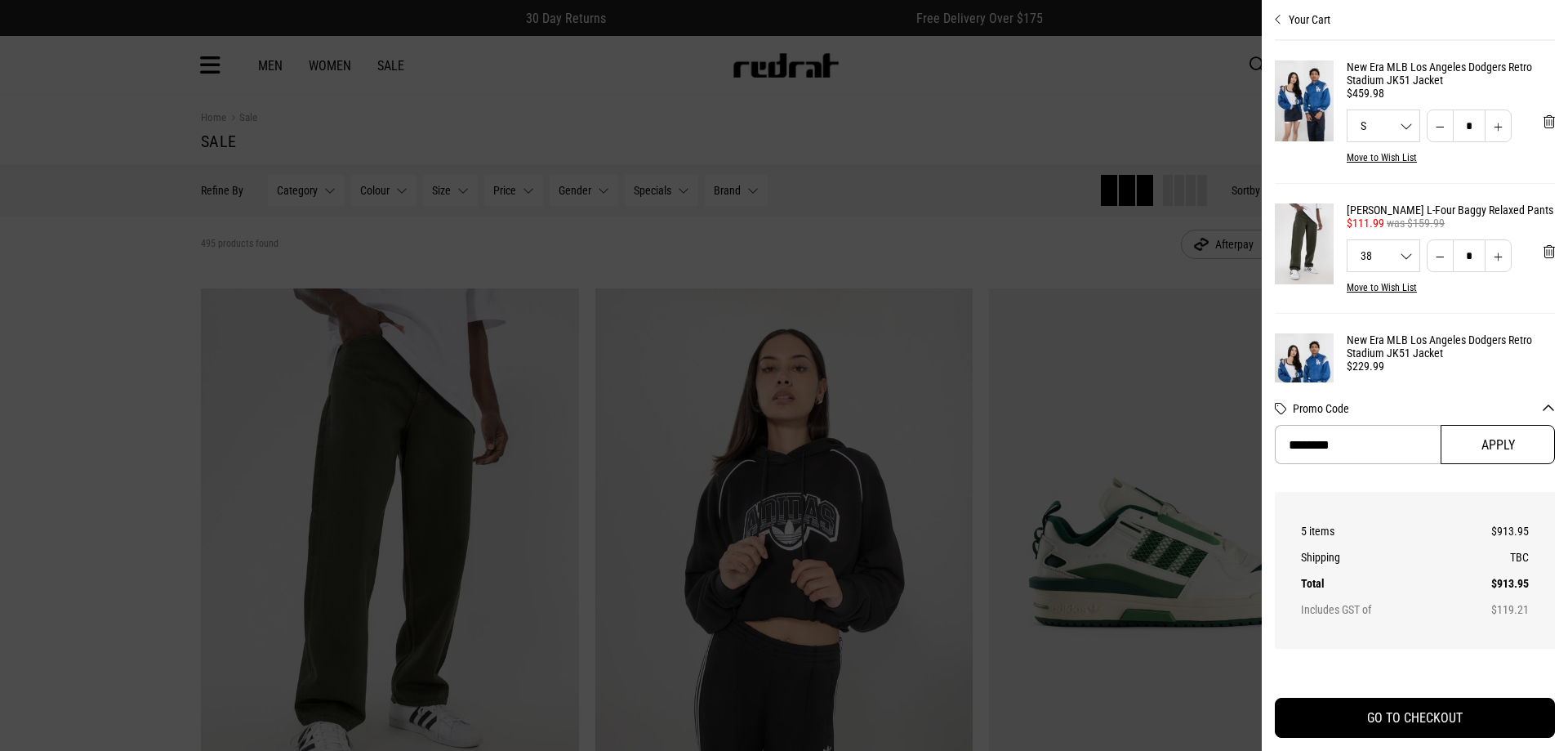
click at [1470, 442] on button "Apply" at bounding box center [1497, 444] width 114 height 39
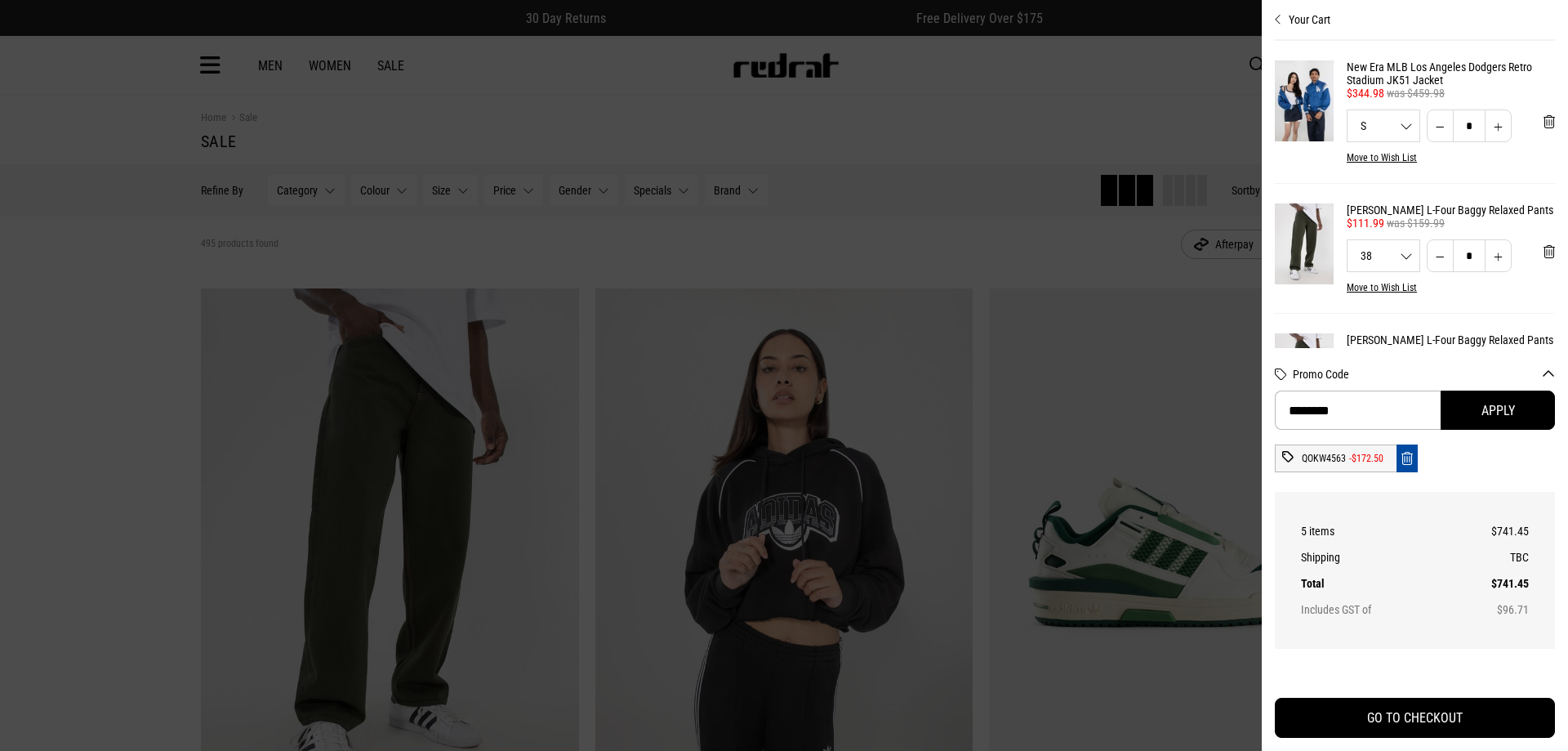
click at [1401, 459] on icon "Remove code" at bounding box center [1407, 458] width 12 height 15
click at [1401, 457] on icon "Remove code" at bounding box center [1407, 458] width 12 height 15
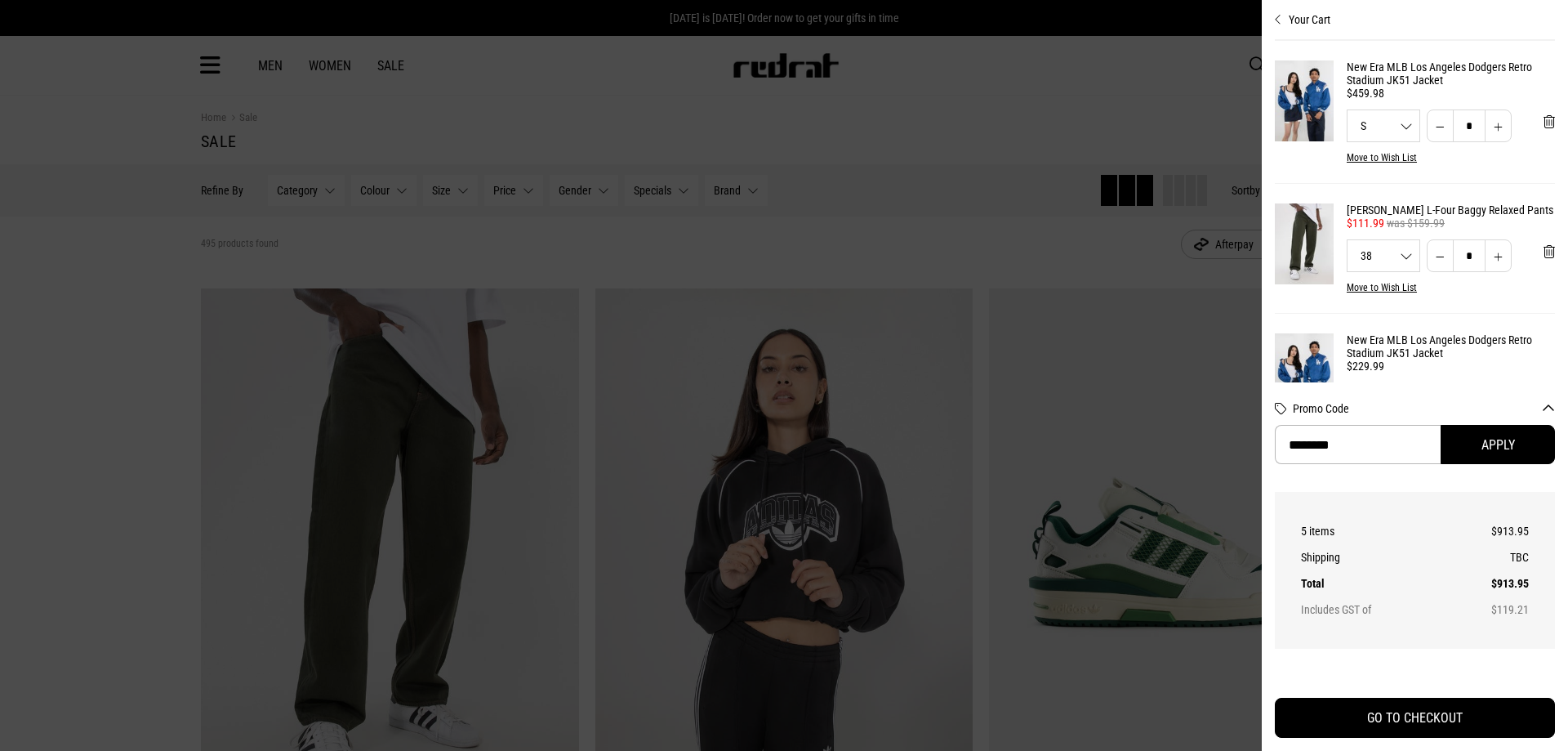
click at [1374, 471] on div "Promo Code ******** Apply" at bounding box center [1414, 437] width 280 height 110
drag, startPoint x: 1376, startPoint y: 453, endPoint x: 1268, endPoint y: 472, distance: 109.7
click at [994, 36] on div "Your Cart New Era MLB Los Angeles Dodgers Retro Stadium JK51 Jacket $459.98 S S…" at bounding box center [784, 36] width 1568 height 0
paste input "**"
type input "**********"
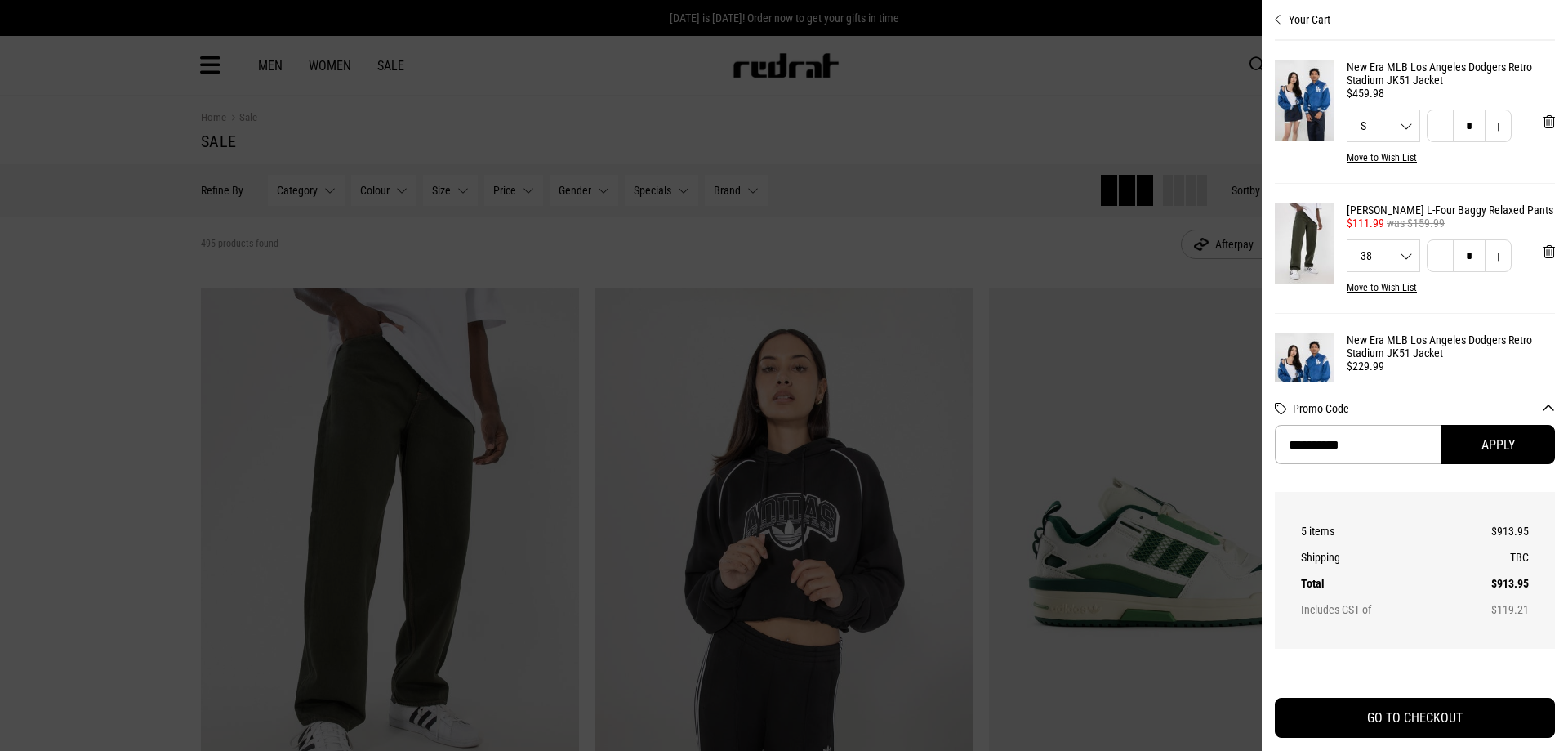
click at [1487, 492] on div "5 items $913.95 Shipping TBC Total $913.95 Includes GST of $119.21" at bounding box center [1414, 570] width 280 height 157
click at [1485, 447] on button "Apply" at bounding box center [1497, 444] width 114 height 39
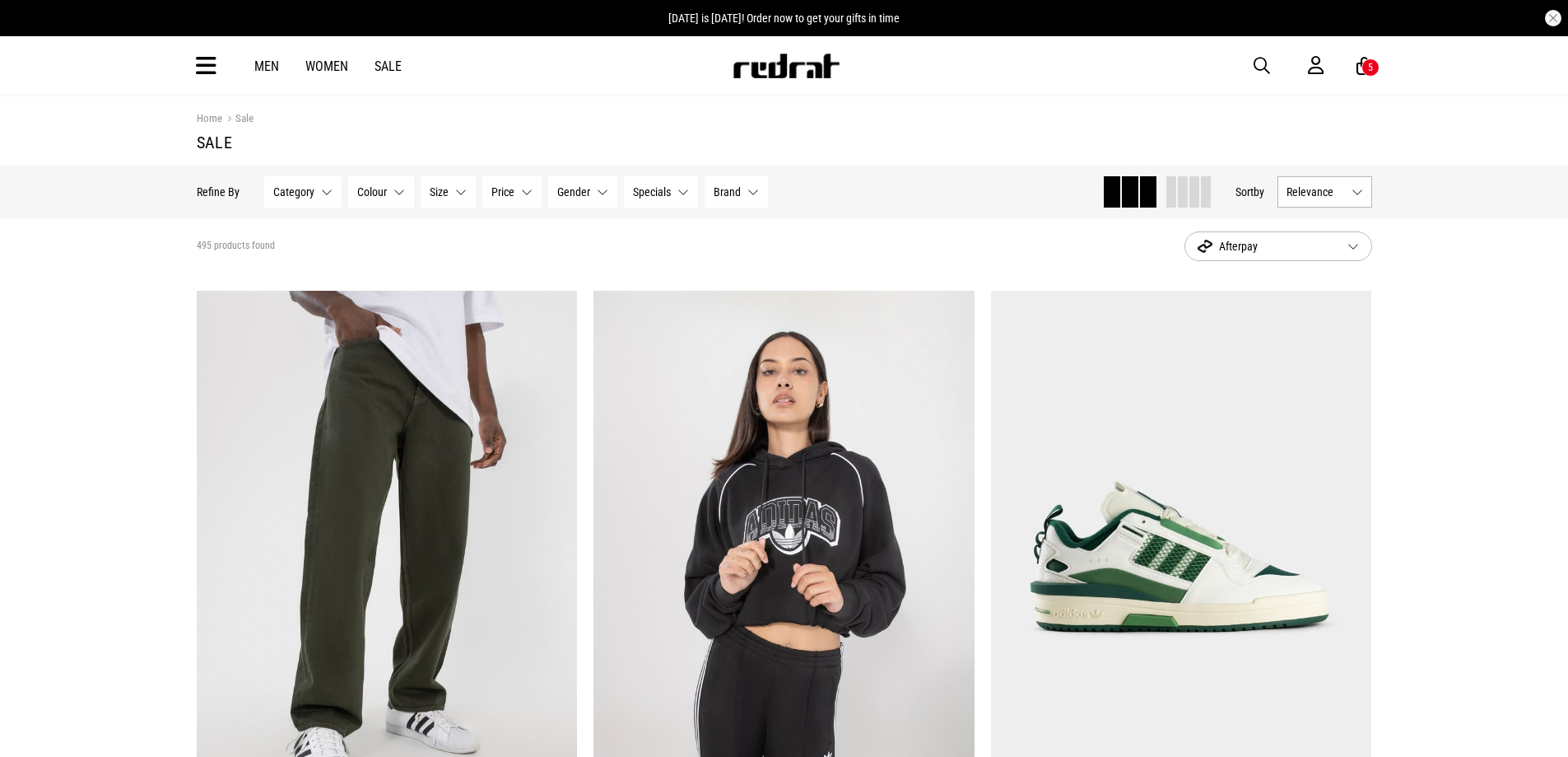
click at [1297, 214] on div "Hide Refine s Refine By Filters Category None selected Category 0 Selected Clea…" at bounding box center [784, 192] width 1202 height 53
click at [1308, 195] on span "Relevance" at bounding box center [1316, 192] width 58 height 13
click at [1295, 280] on li "Price (Lowest)" at bounding box center [1325, 282] width 93 height 30
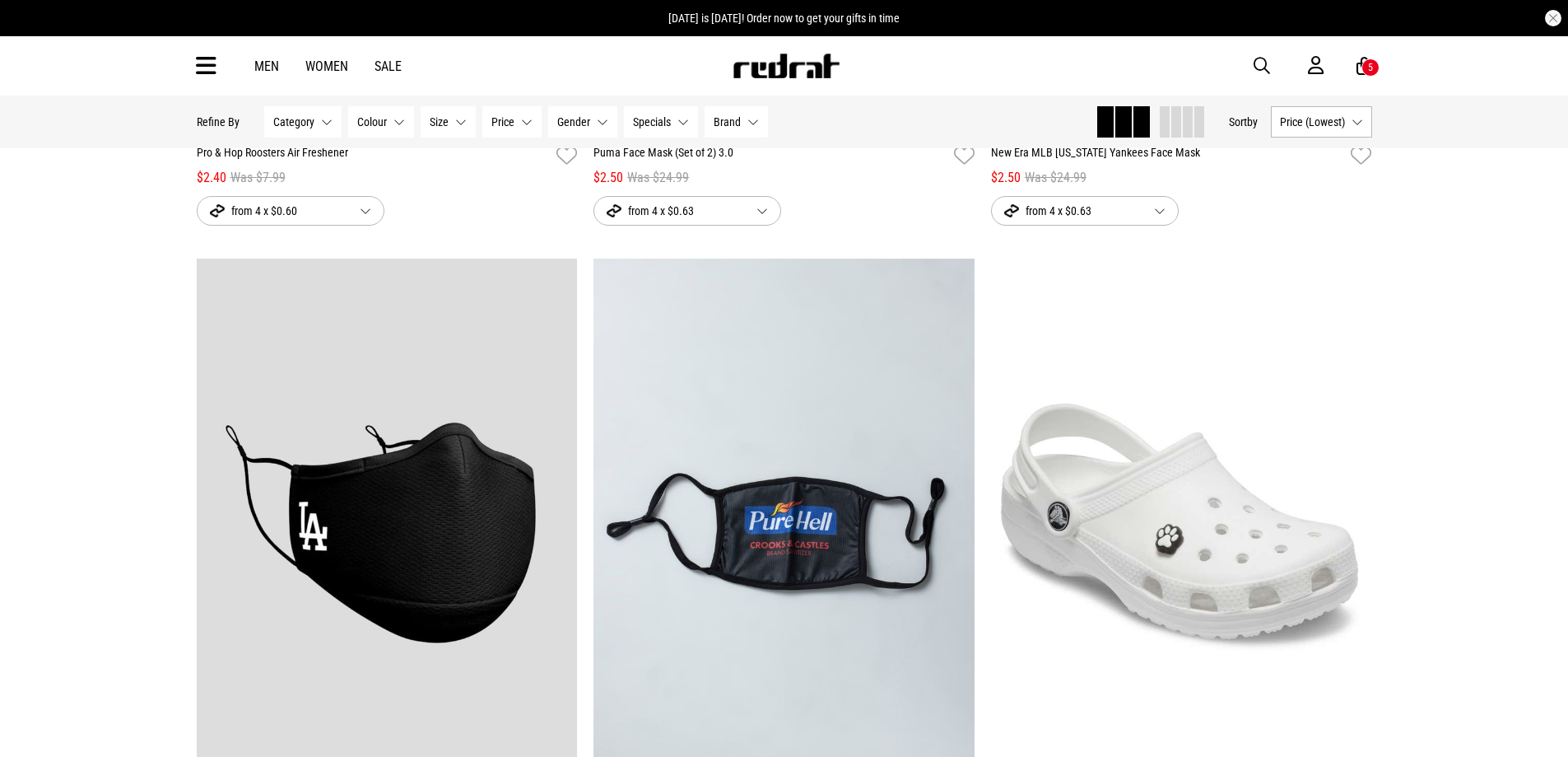
scroll to position [1538, 0]
